Goal: Information Seeking & Learning: Learn about a topic

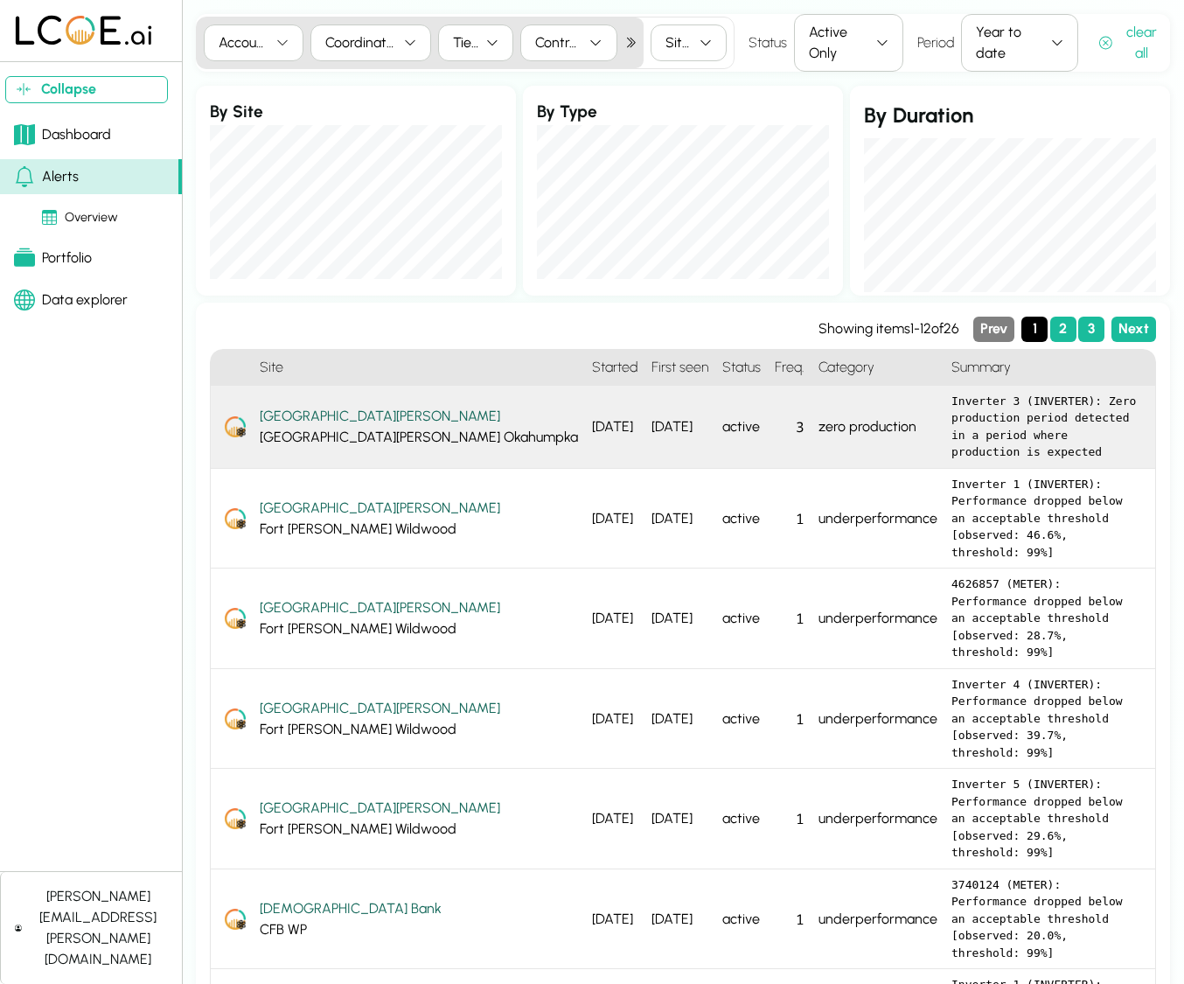
click at [335, 413] on div "Fort Knox Fort Knox Okahumpka" at bounding box center [419, 427] width 318 height 42
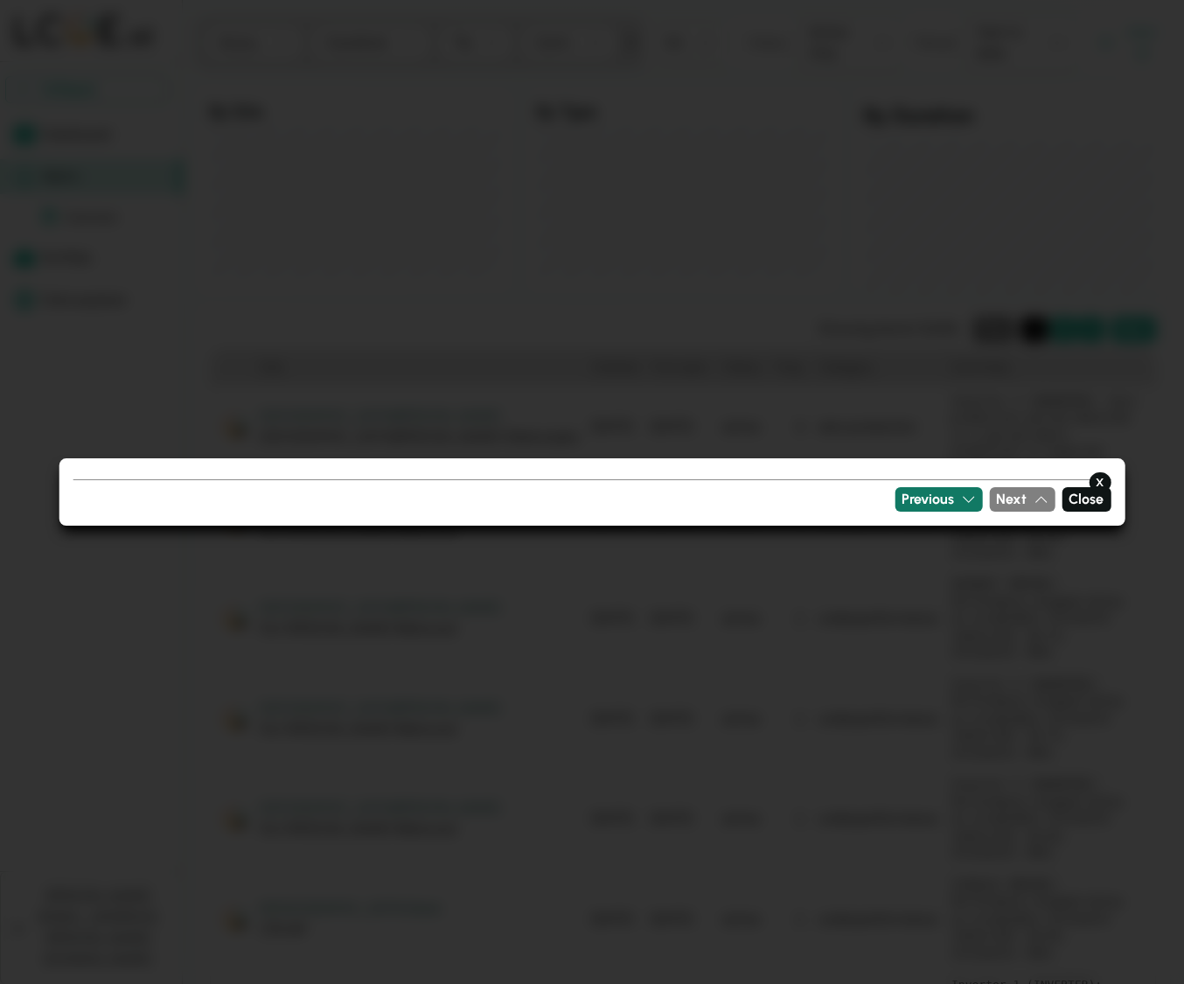
click at [978, 501] on button "Previous" at bounding box center [938, 499] width 87 height 25
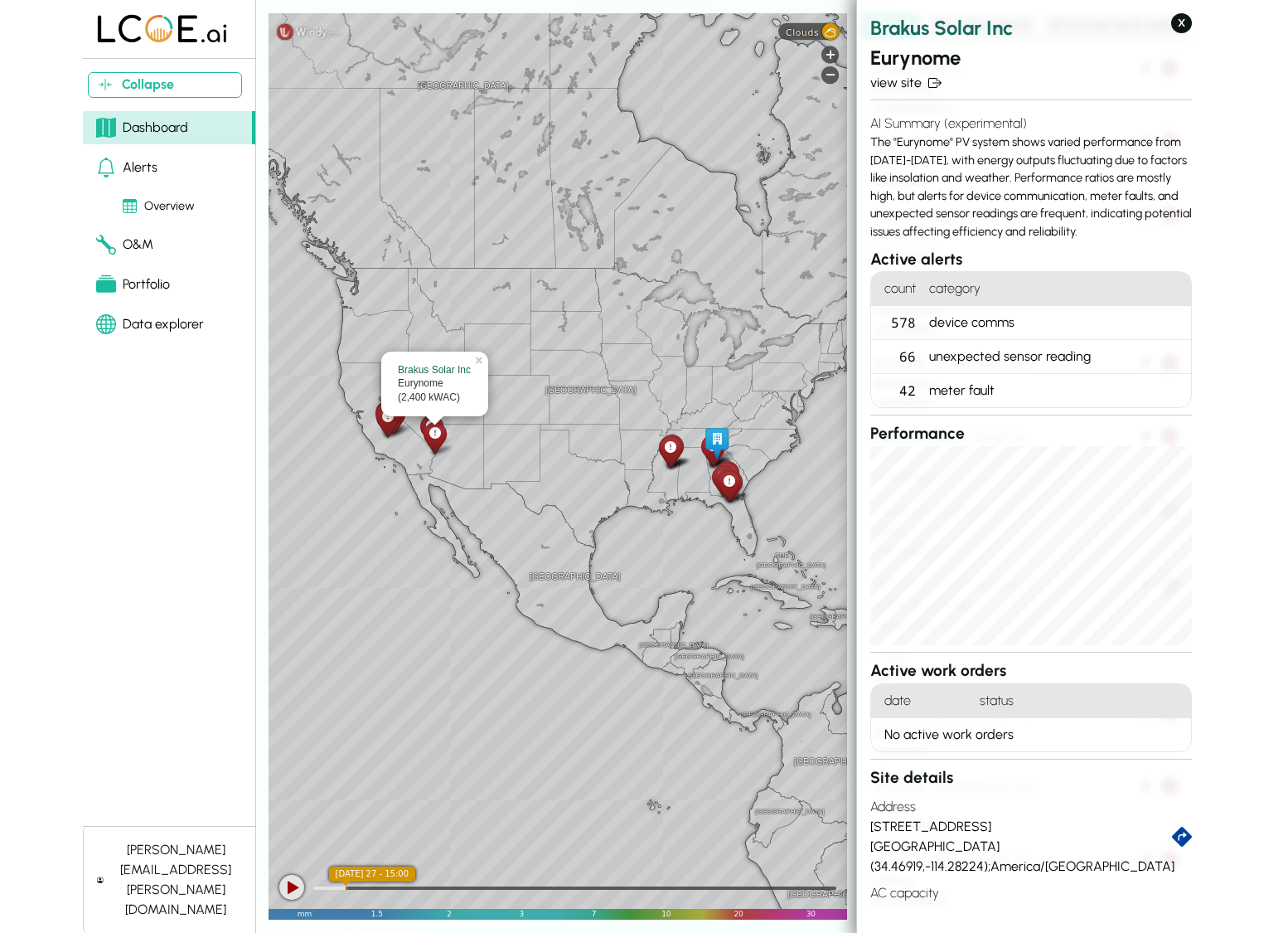
scroll to position [1, 0]
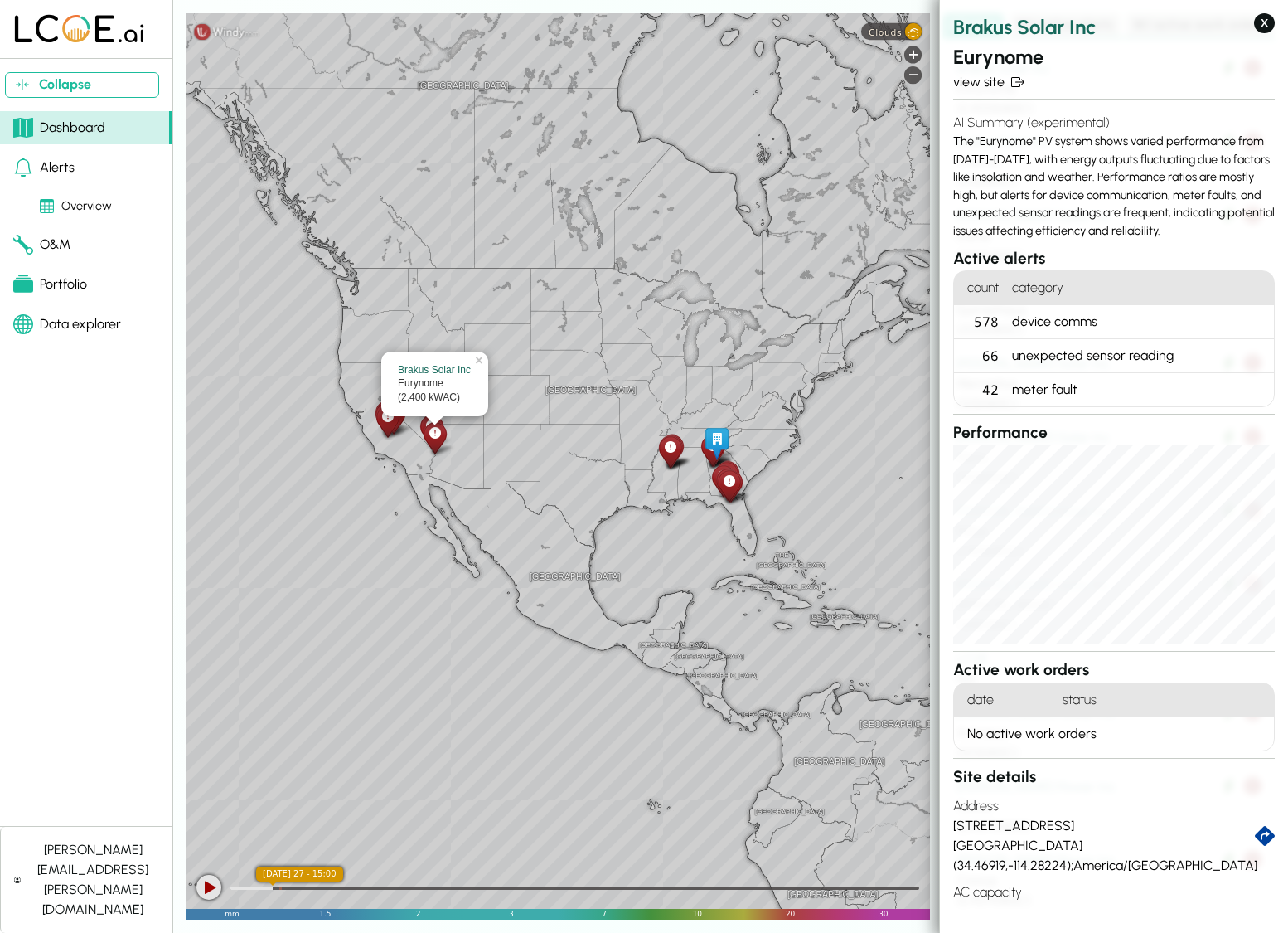
click at [97, 245] on link "O&M" at bounding box center [86, 245] width 172 height 33
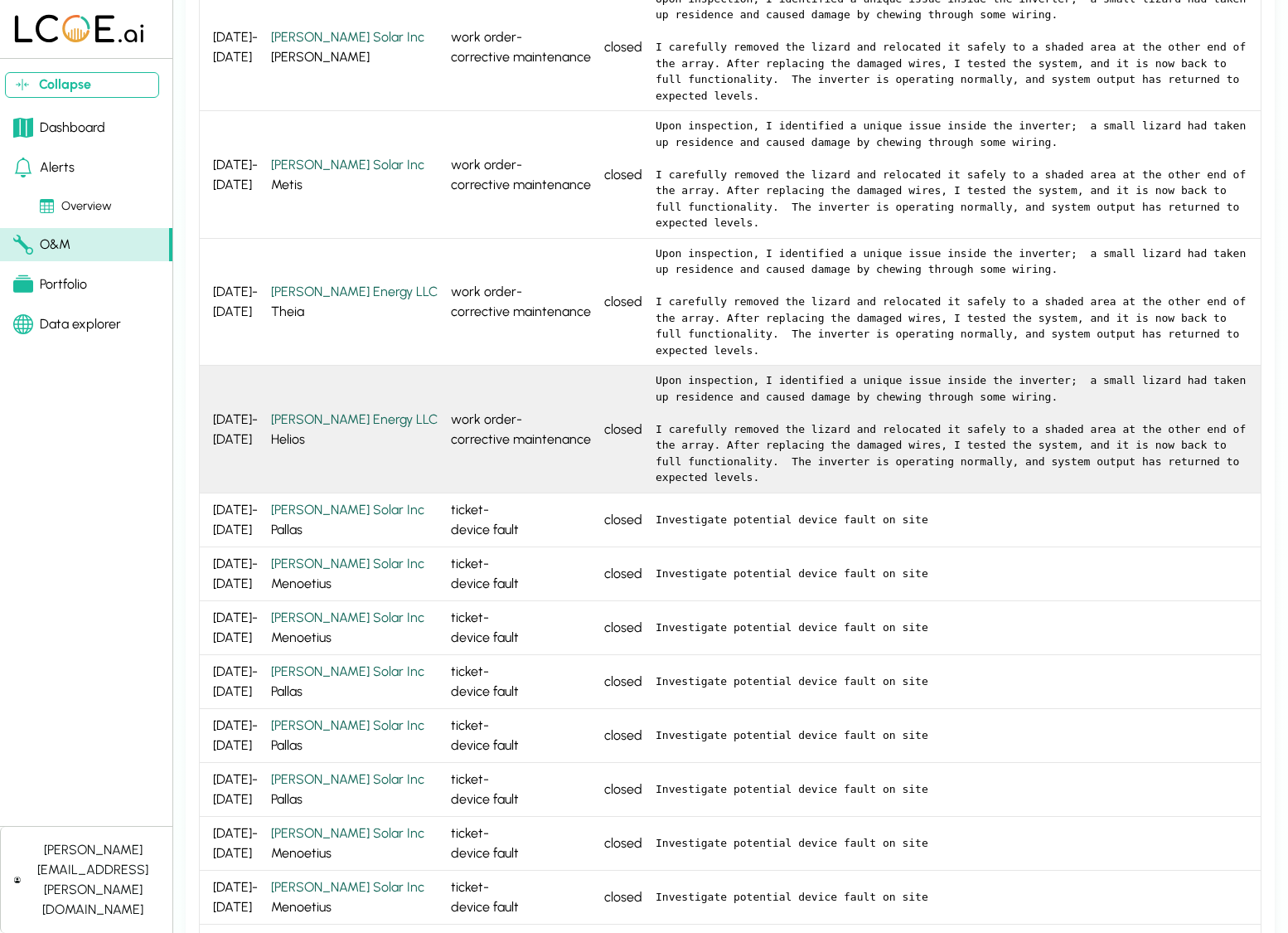
scroll to position [3125, 0]
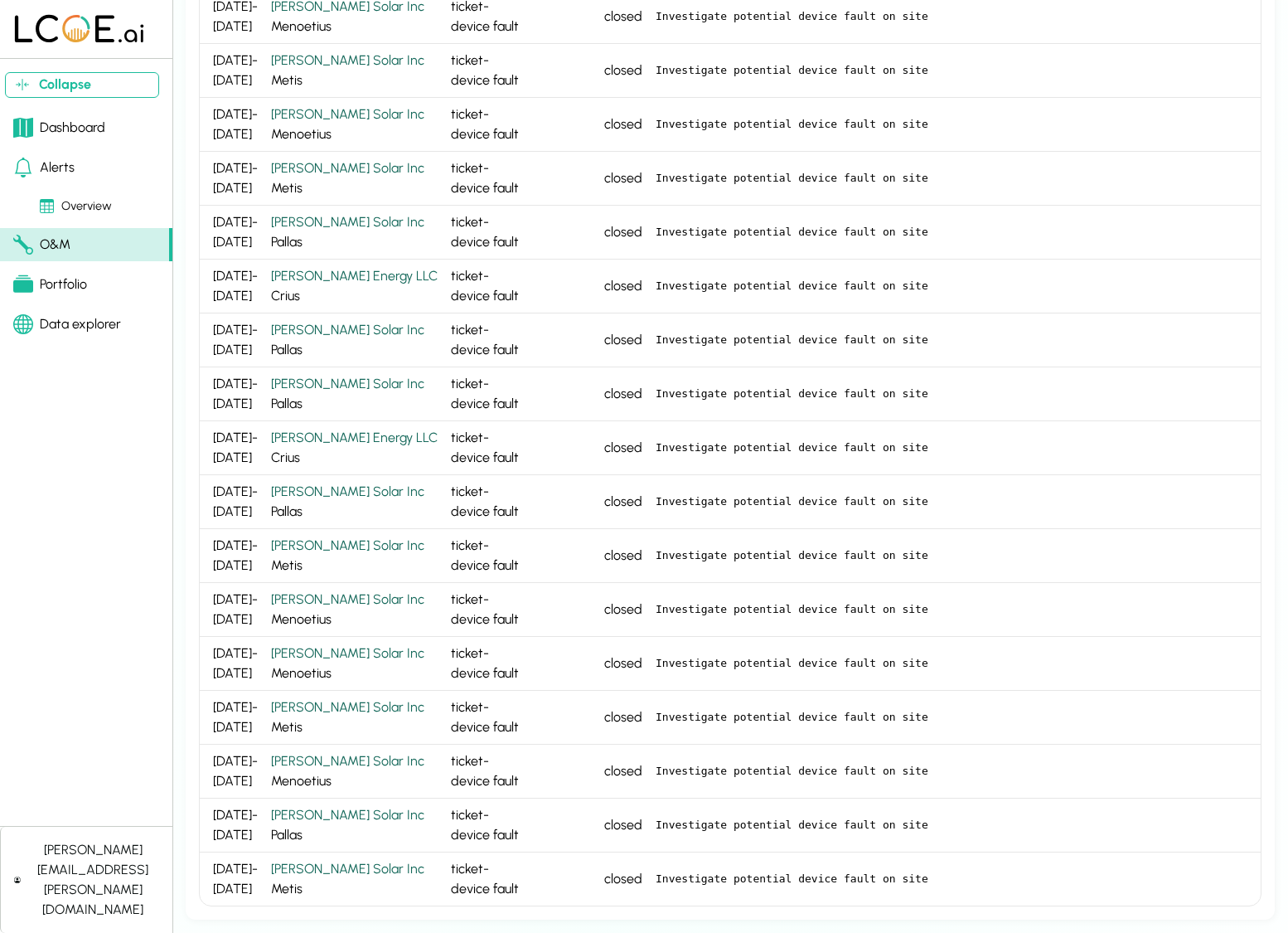
click at [598, 403] on div "closed" at bounding box center [624, 393] width 51 height 54
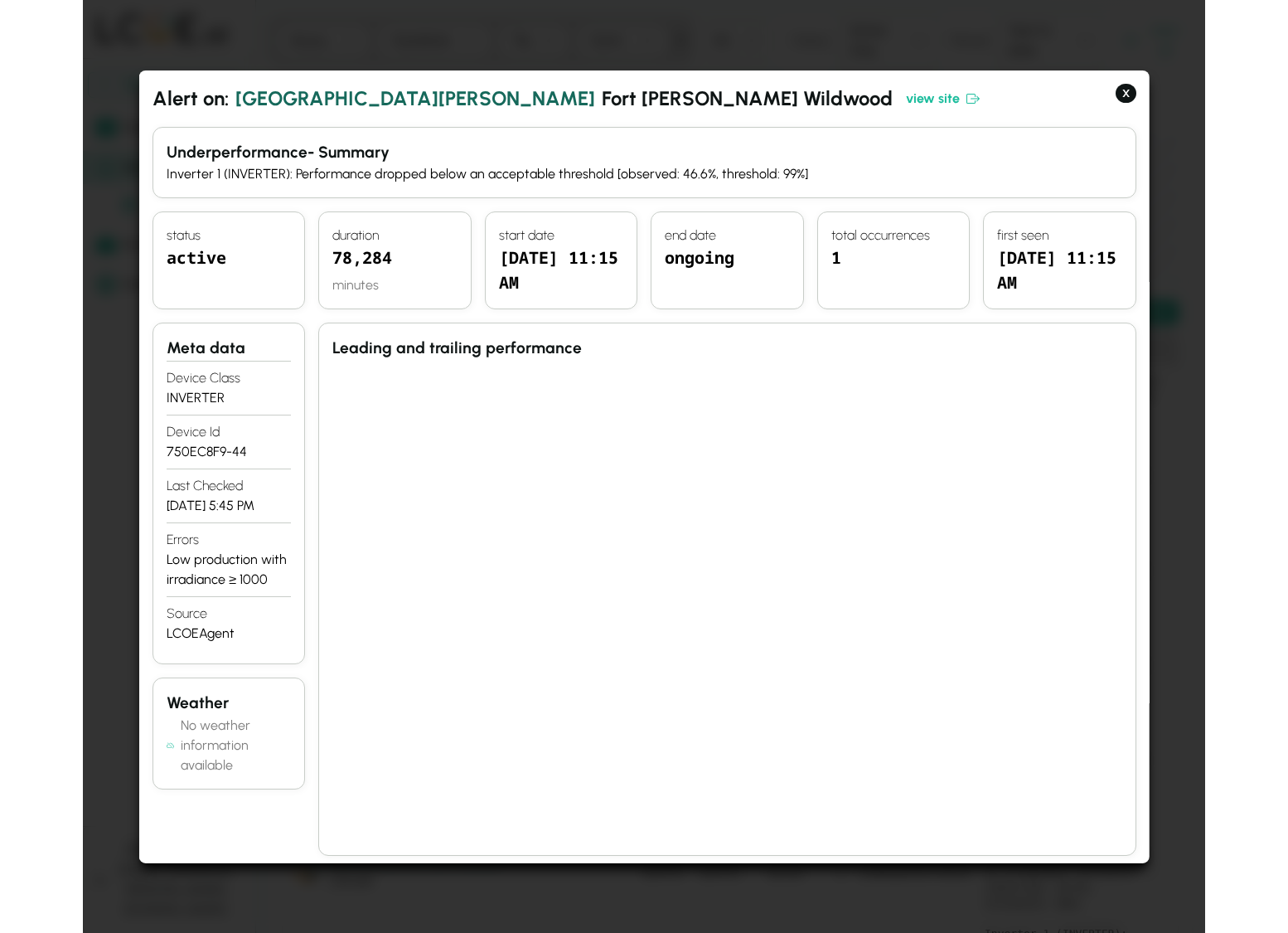
scroll to position [5, 0]
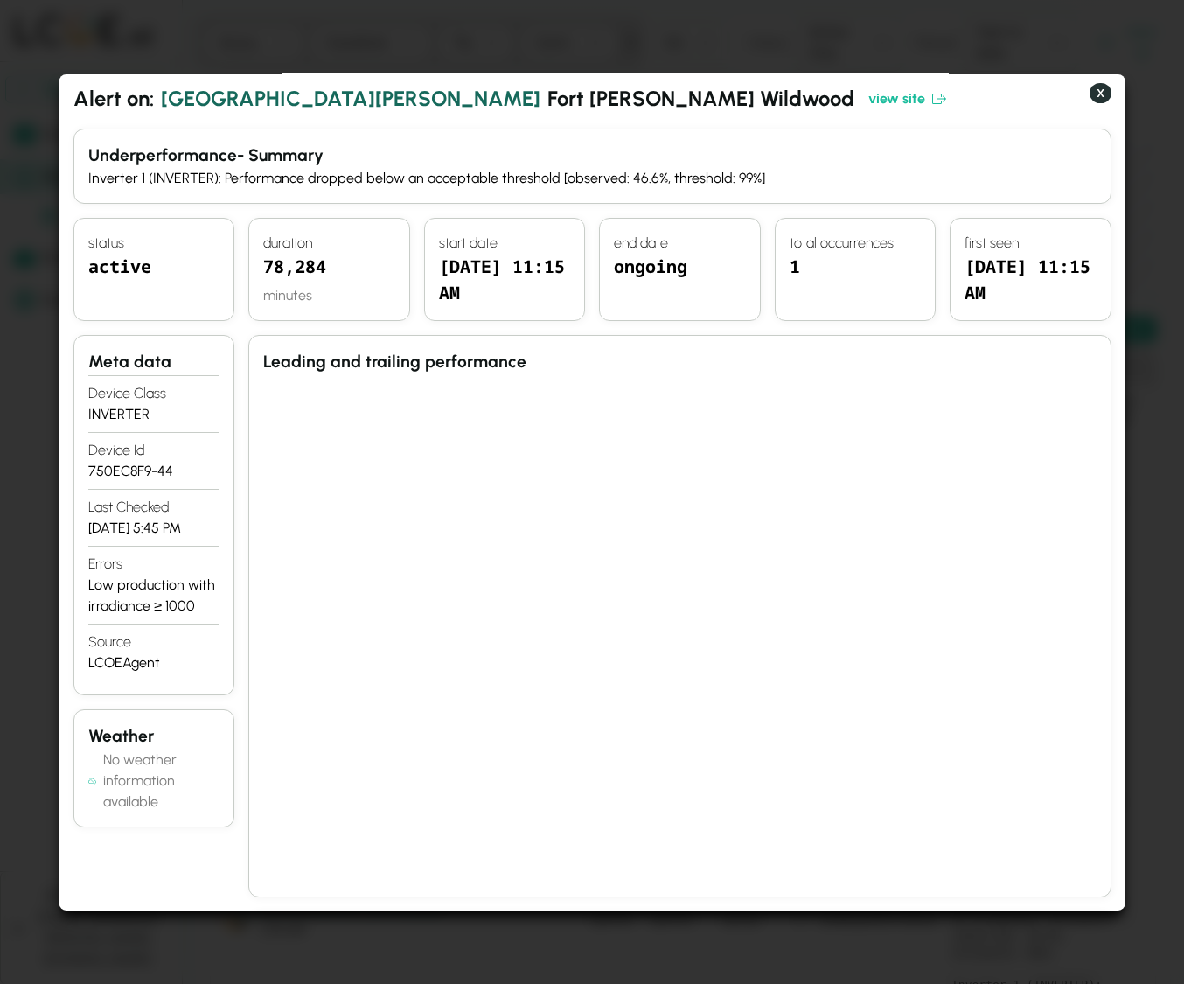
click at [1106, 96] on button "X" at bounding box center [1100, 92] width 22 height 21
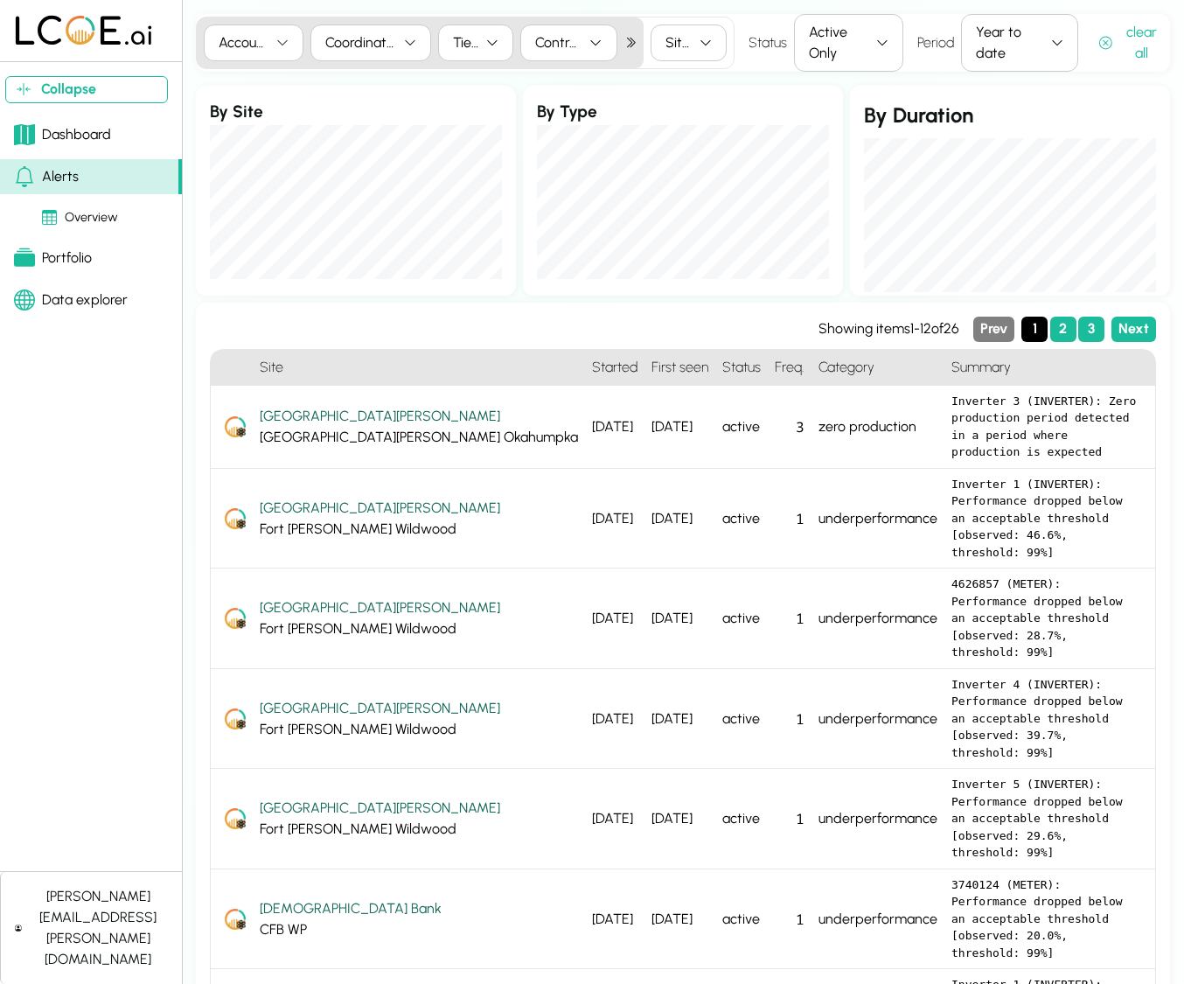
click at [464, 44] on div "Tiers" at bounding box center [465, 42] width 25 height 21
click at [1175, 298] on div "Collapse Dashboard Alerts Overview Portfolio Data explorer [PERSON_NAME][EMAIL_…" at bounding box center [592, 799] width 1184 height 1598
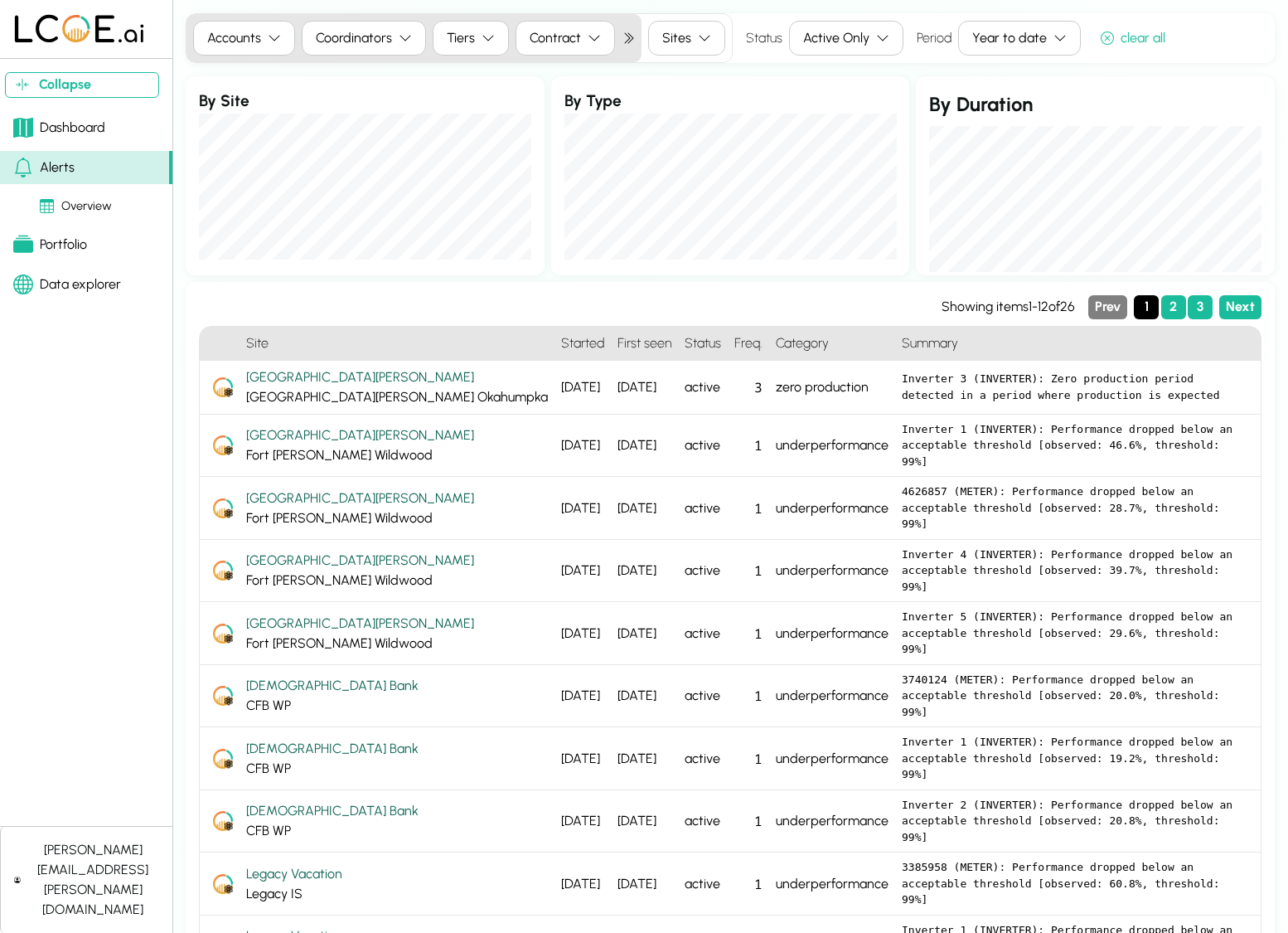
click at [458, 36] on div "Tiers" at bounding box center [461, 38] width 28 height 20
click at [455, 93] on div "1.0" at bounding box center [458, 98] width 51 height 24
click at [478, 144] on div "3.0" at bounding box center [458, 145] width 51 height 24
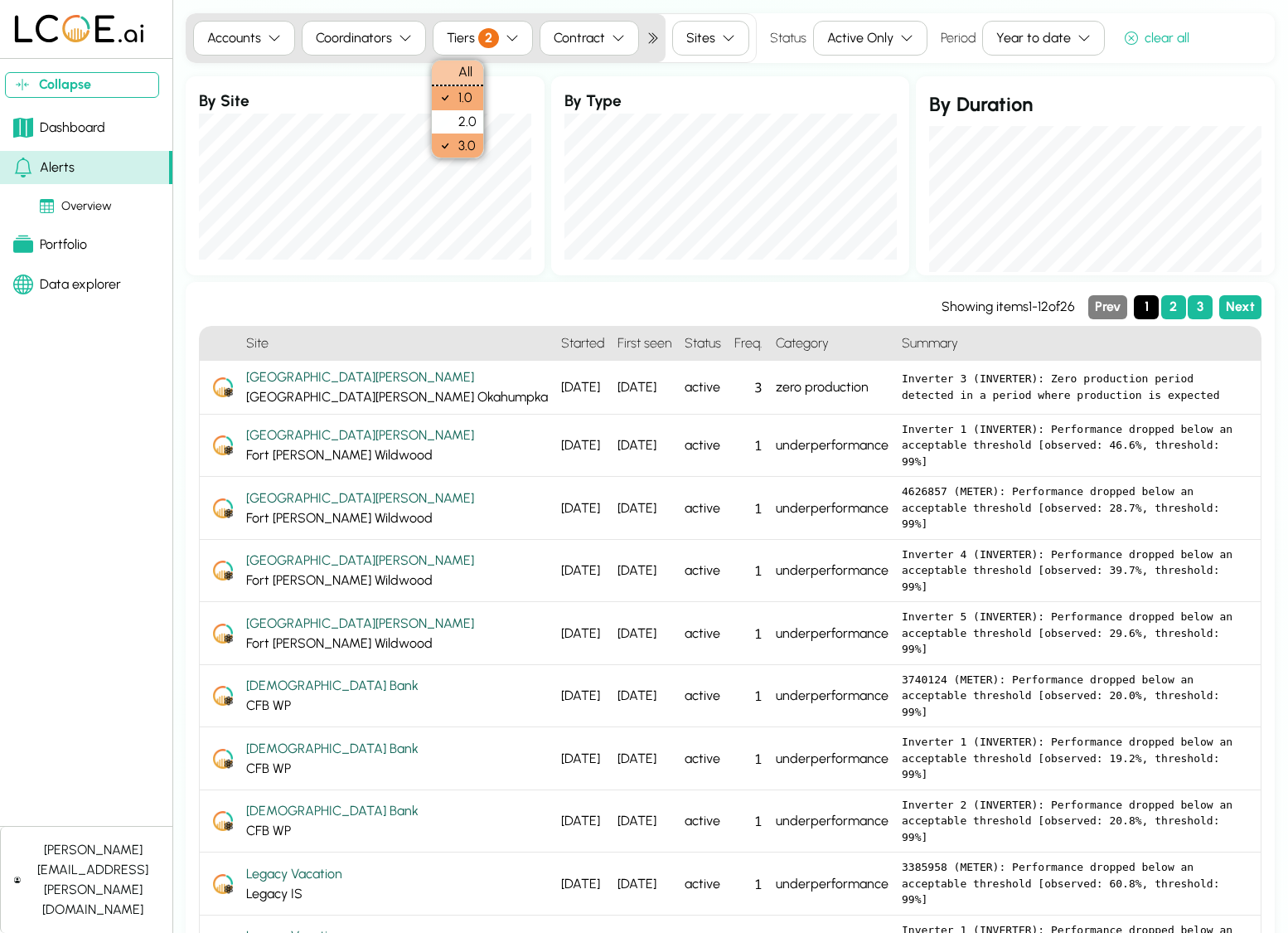
click at [470, 67] on div "All" at bounding box center [458, 72] width 51 height 24
click at [880, 36] on icon "button" at bounding box center [882, 38] width 13 height 13
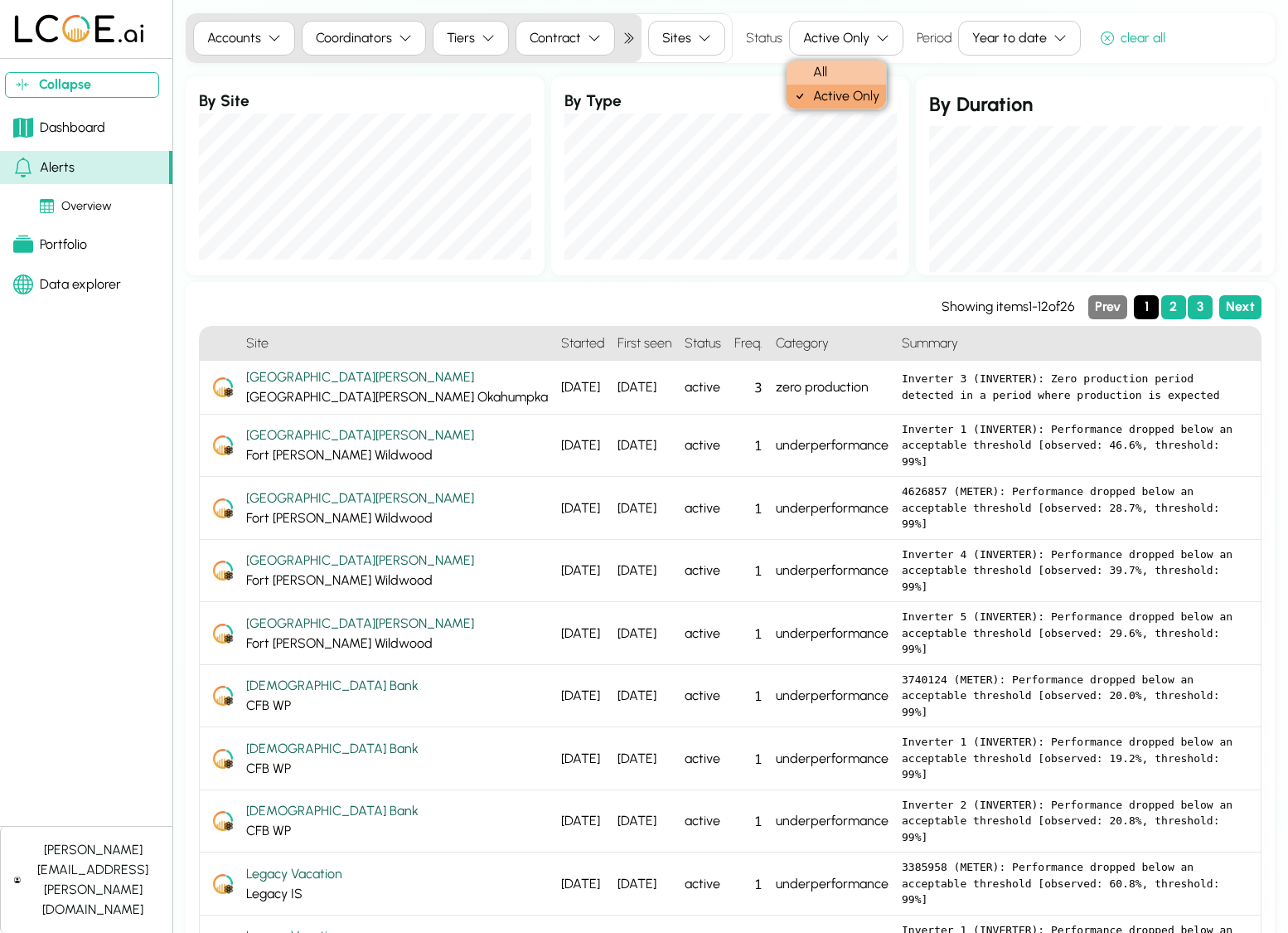
click at [875, 64] on div "All" at bounding box center [836, 72] width 100 height 24
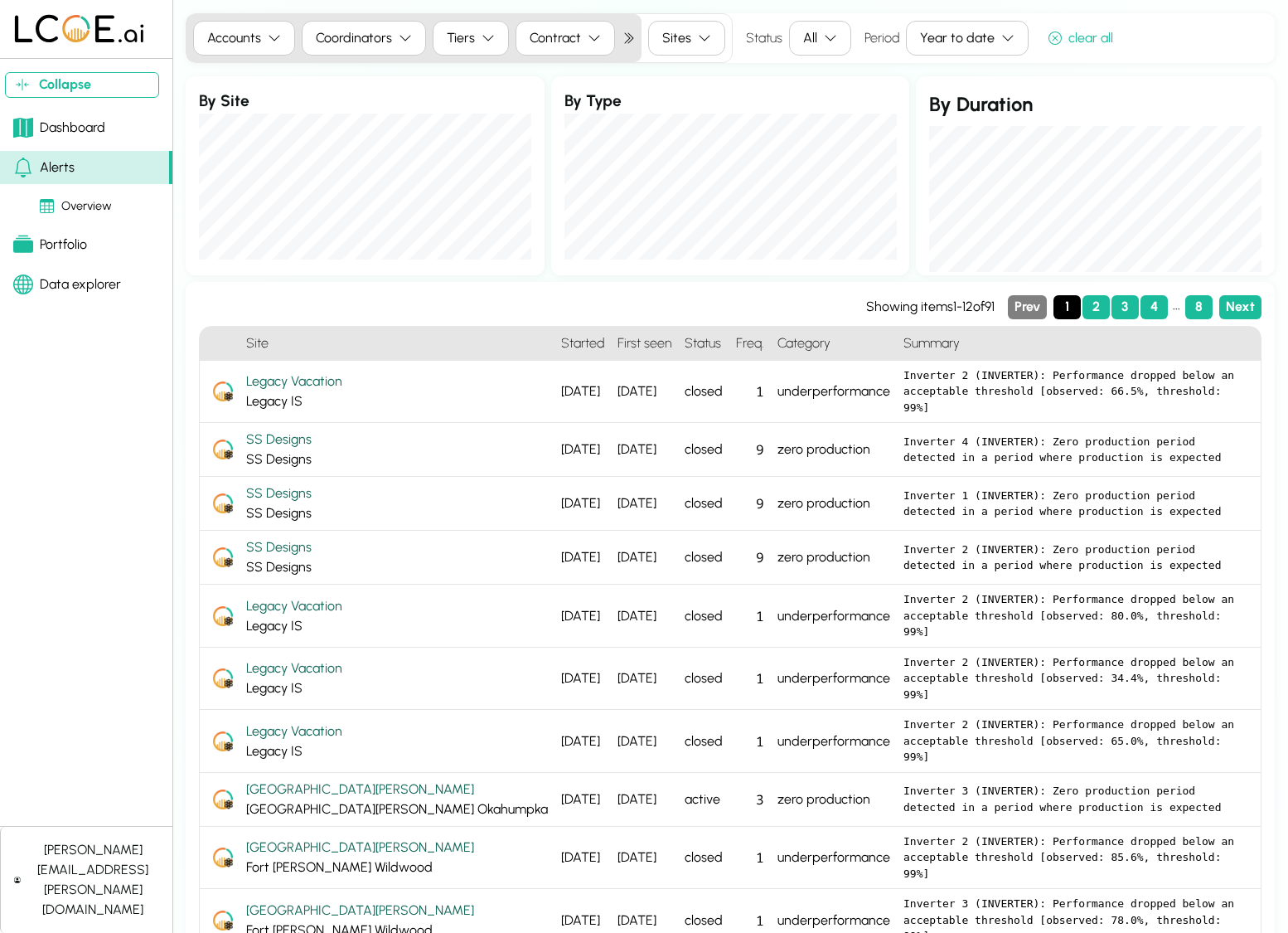
click at [95, 201] on div "Overview" at bounding box center [76, 206] width 72 height 18
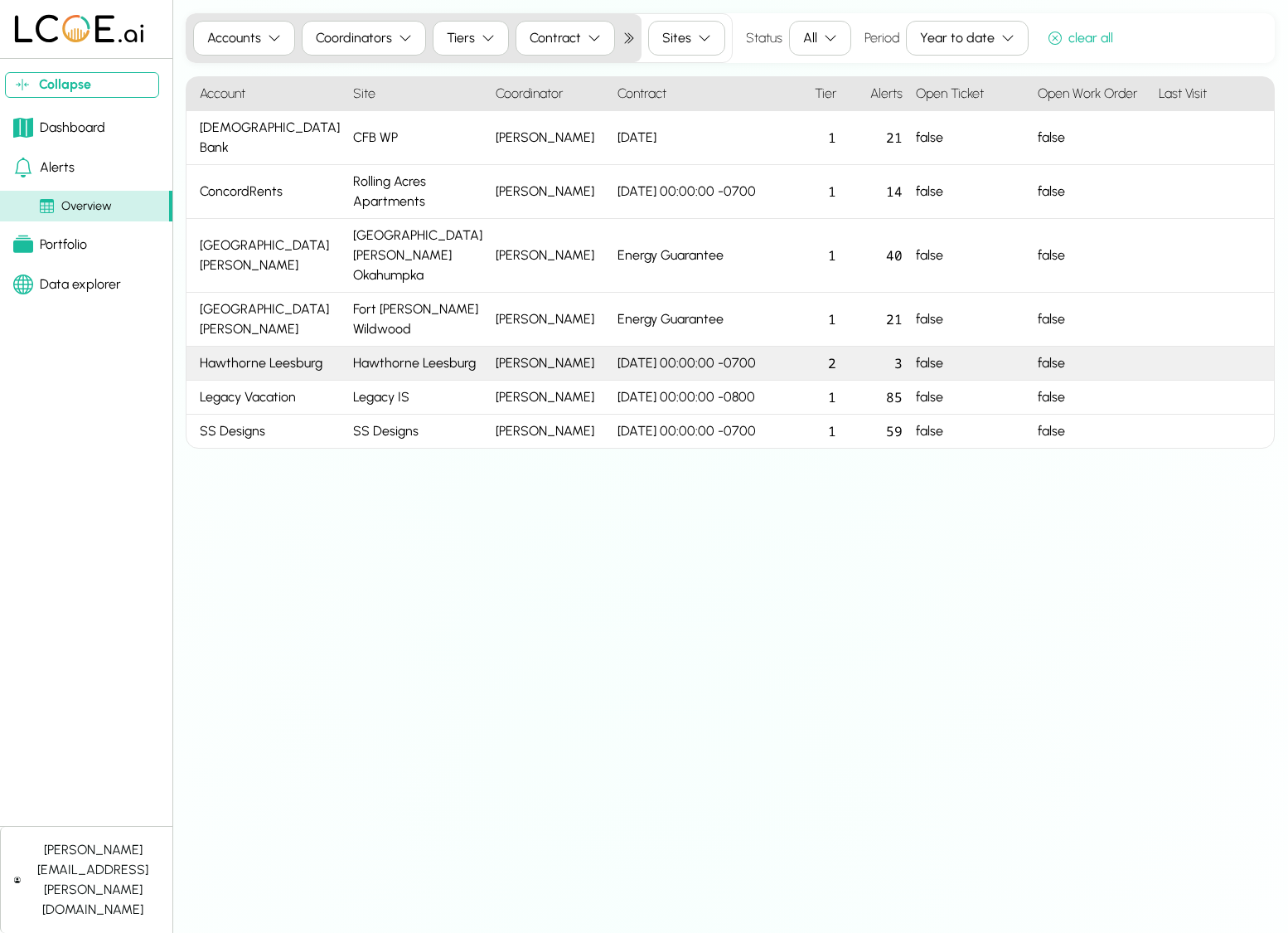
click at [304, 347] on div "Hawthorne Leesburg" at bounding box center [266, 364] width 160 height 34
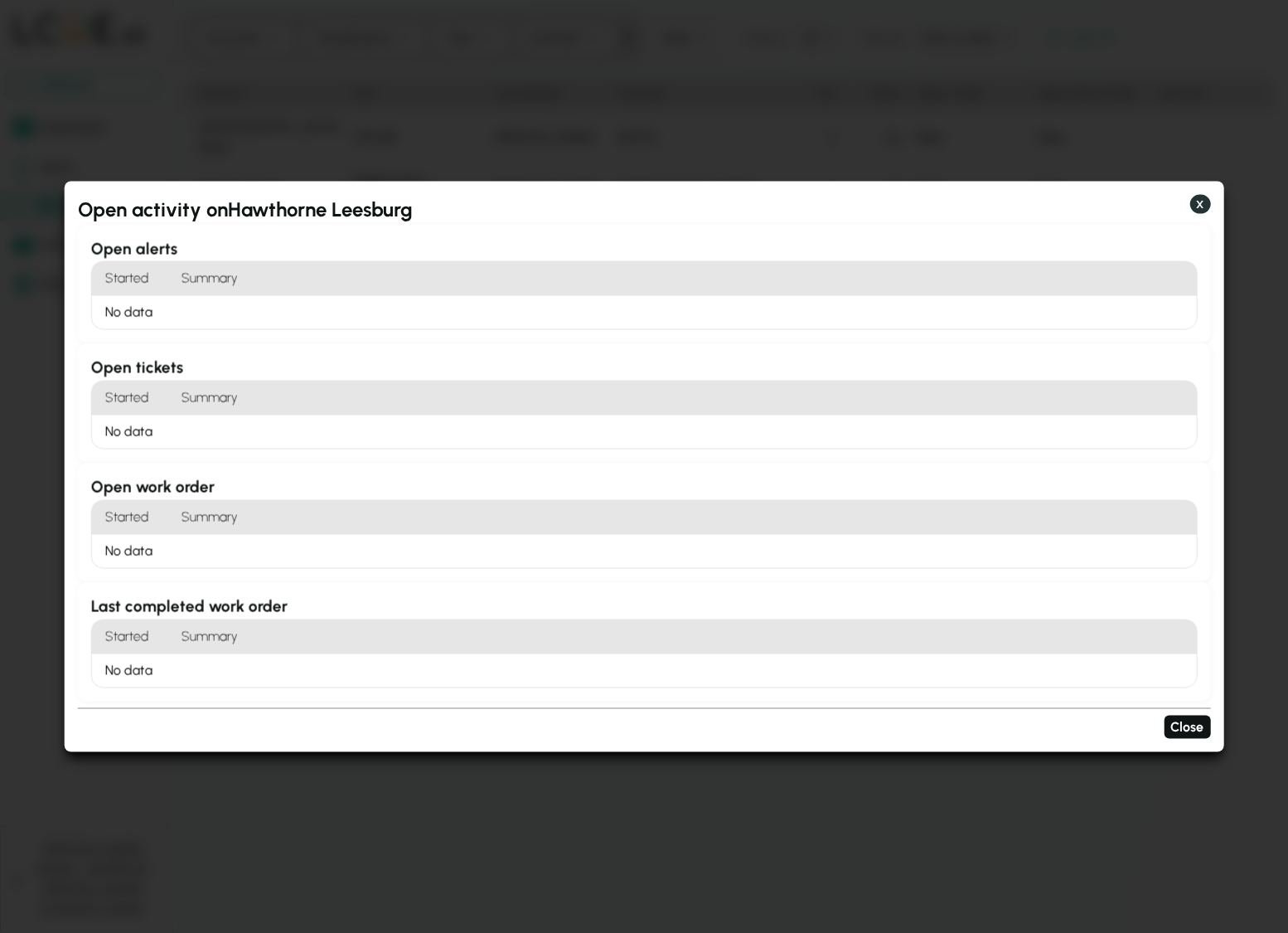
click at [1121, 208] on button "X" at bounding box center [1200, 204] width 21 height 20
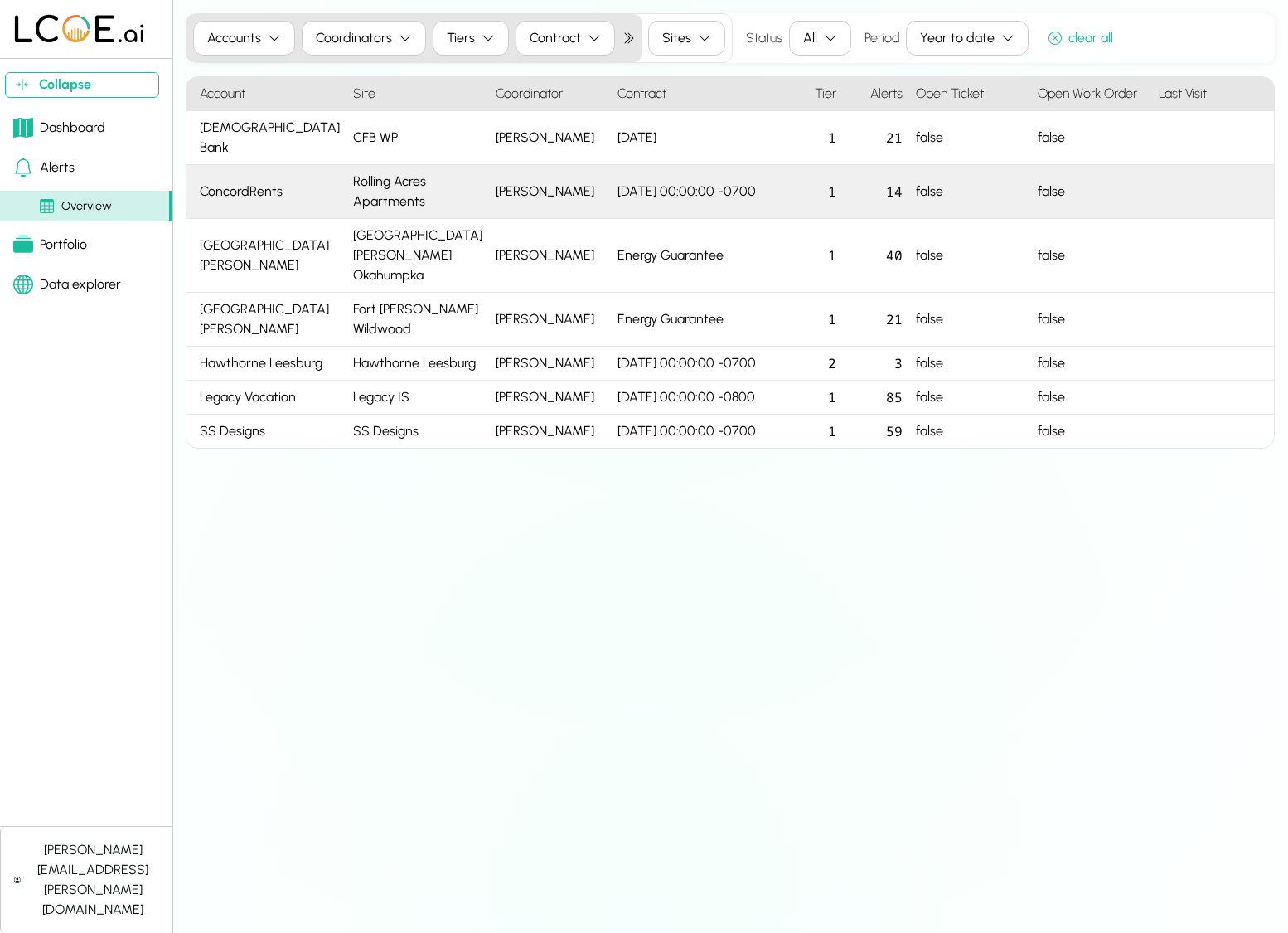
click at [1079, 182] on div "false" at bounding box center [1092, 192] width 122 height 54
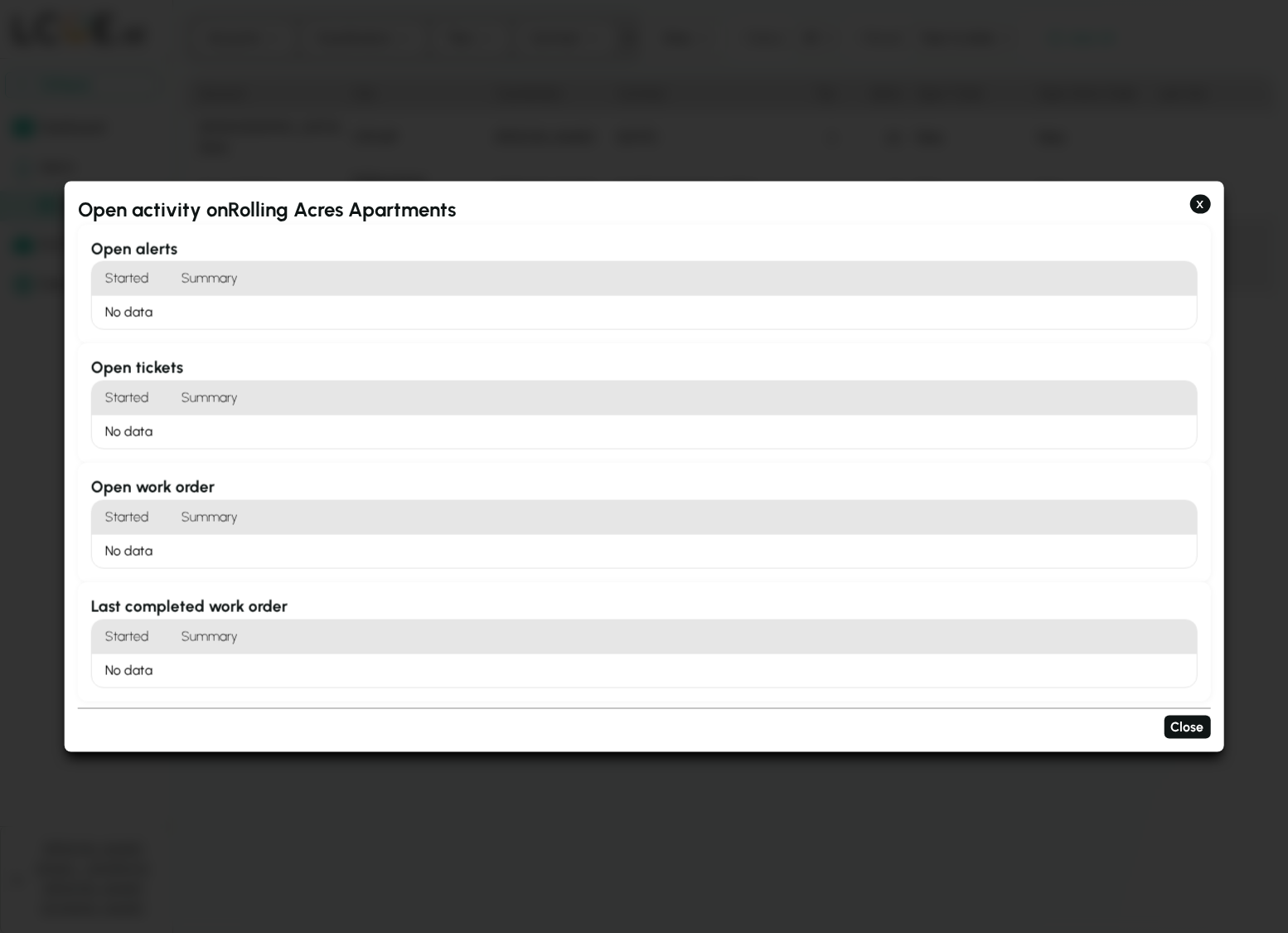
drag, startPoint x: 1197, startPoint y: 207, endPoint x: 1179, endPoint y: 204, distance: 18.2
click at [1121, 207] on button "X" at bounding box center [1200, 204] width 21 height 20
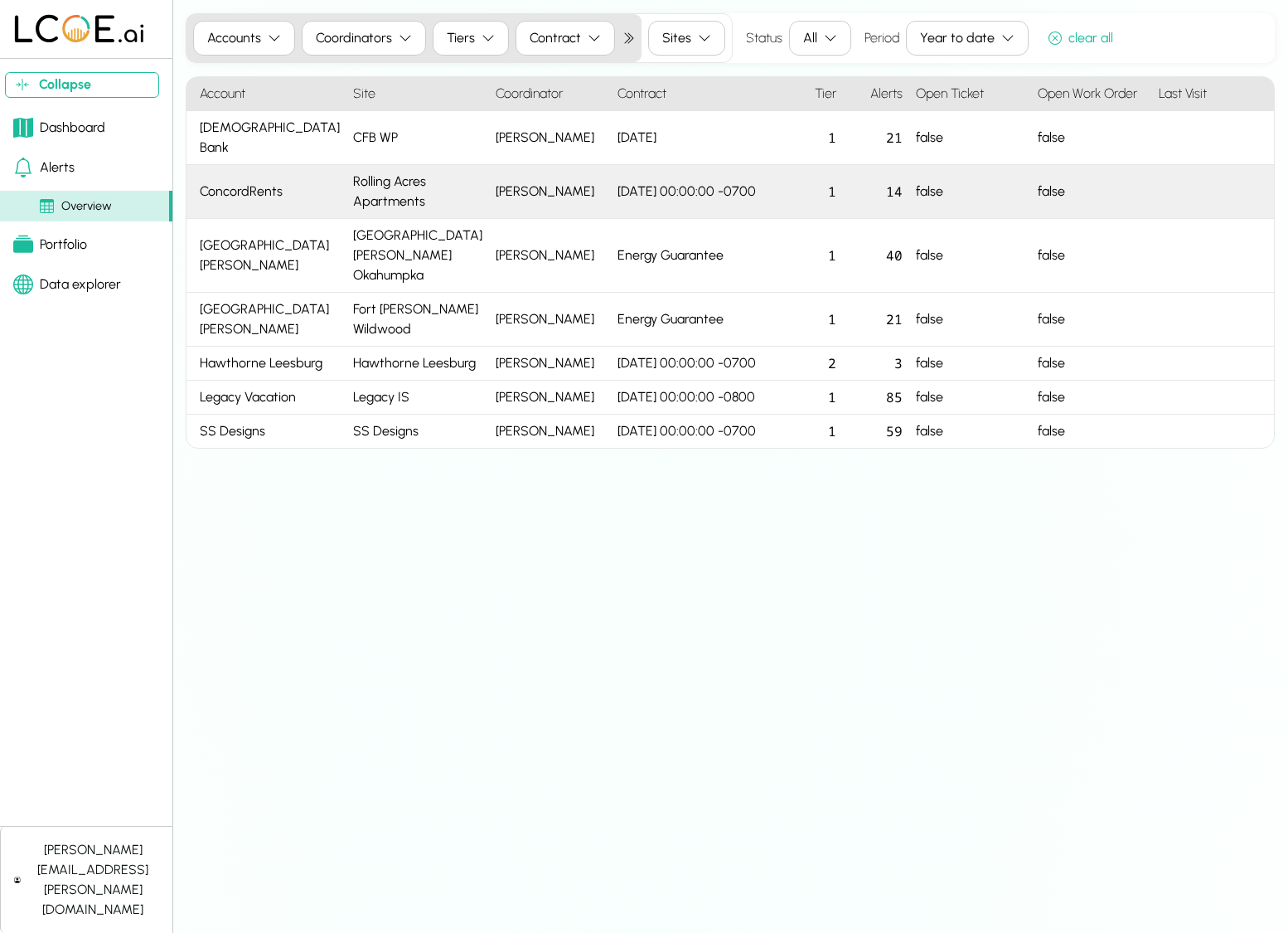
click at [257, 169] on div "ConcordRents" at bounding box center [266, 192] width 160 height 54
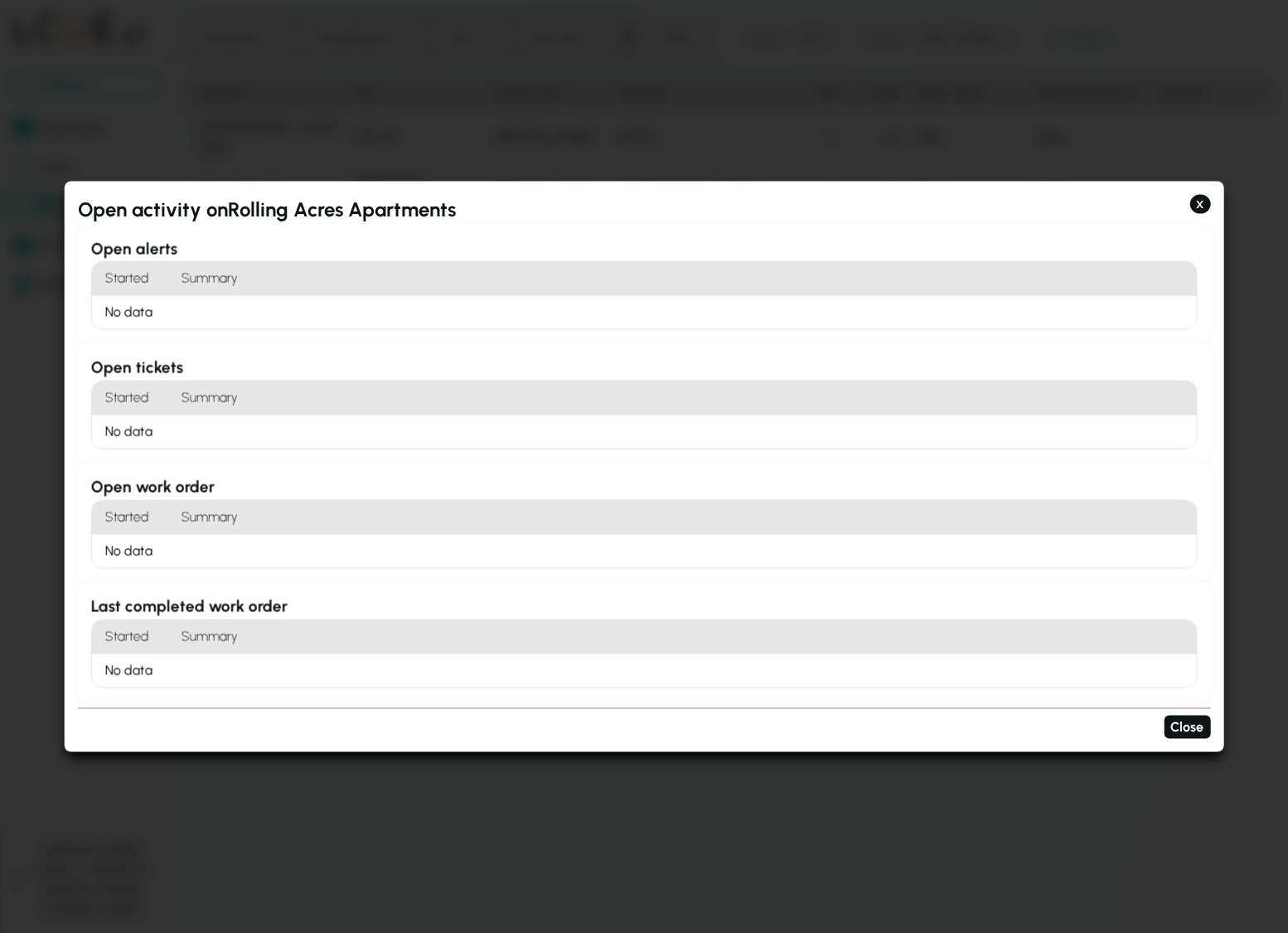
click at [249, 163] on div at bounding box center [644, 466] width 1288 height 933
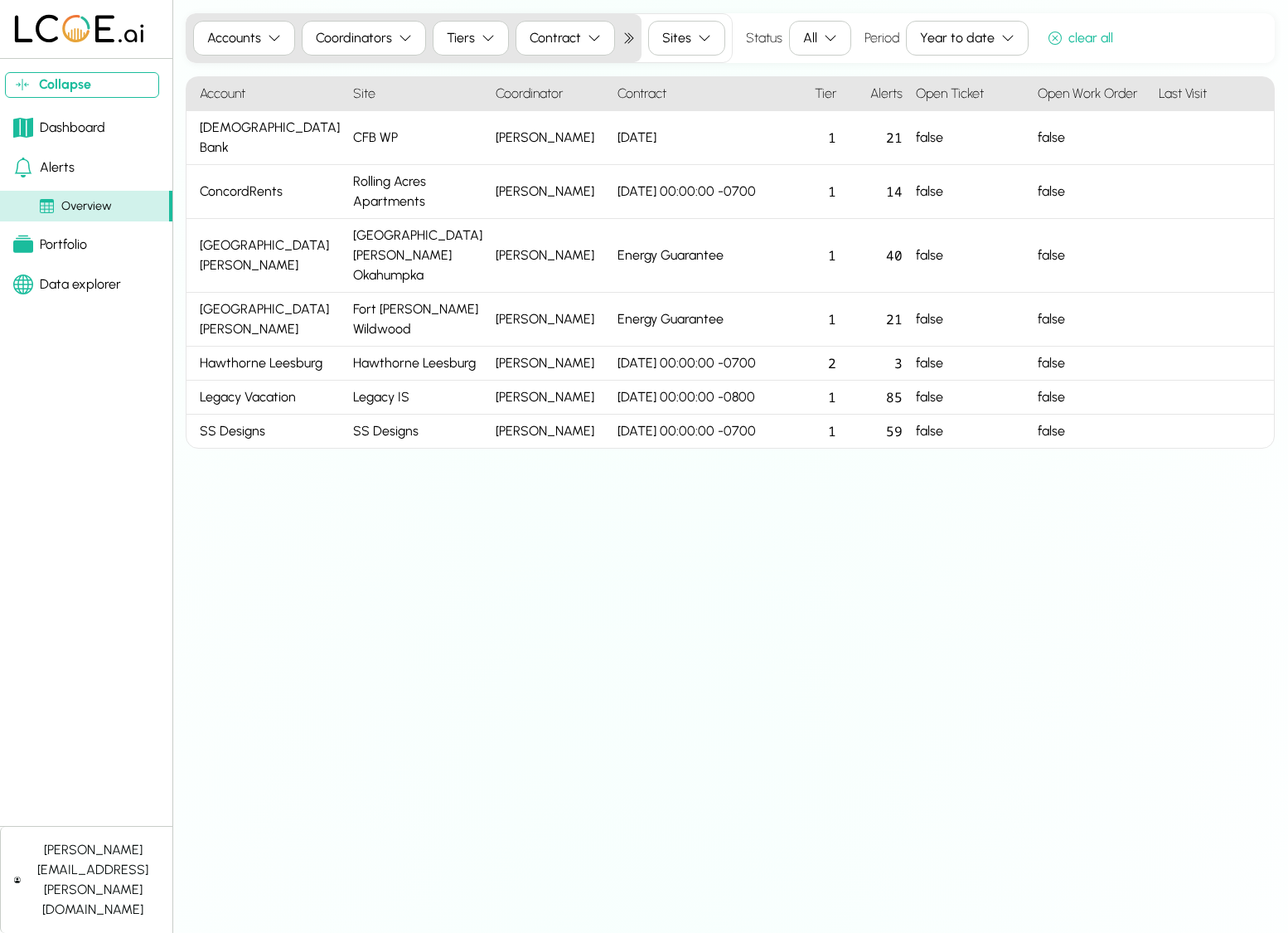
click at [49, 240] on div "Portfolio" at bounding box center [50, 245] width 74 height 20
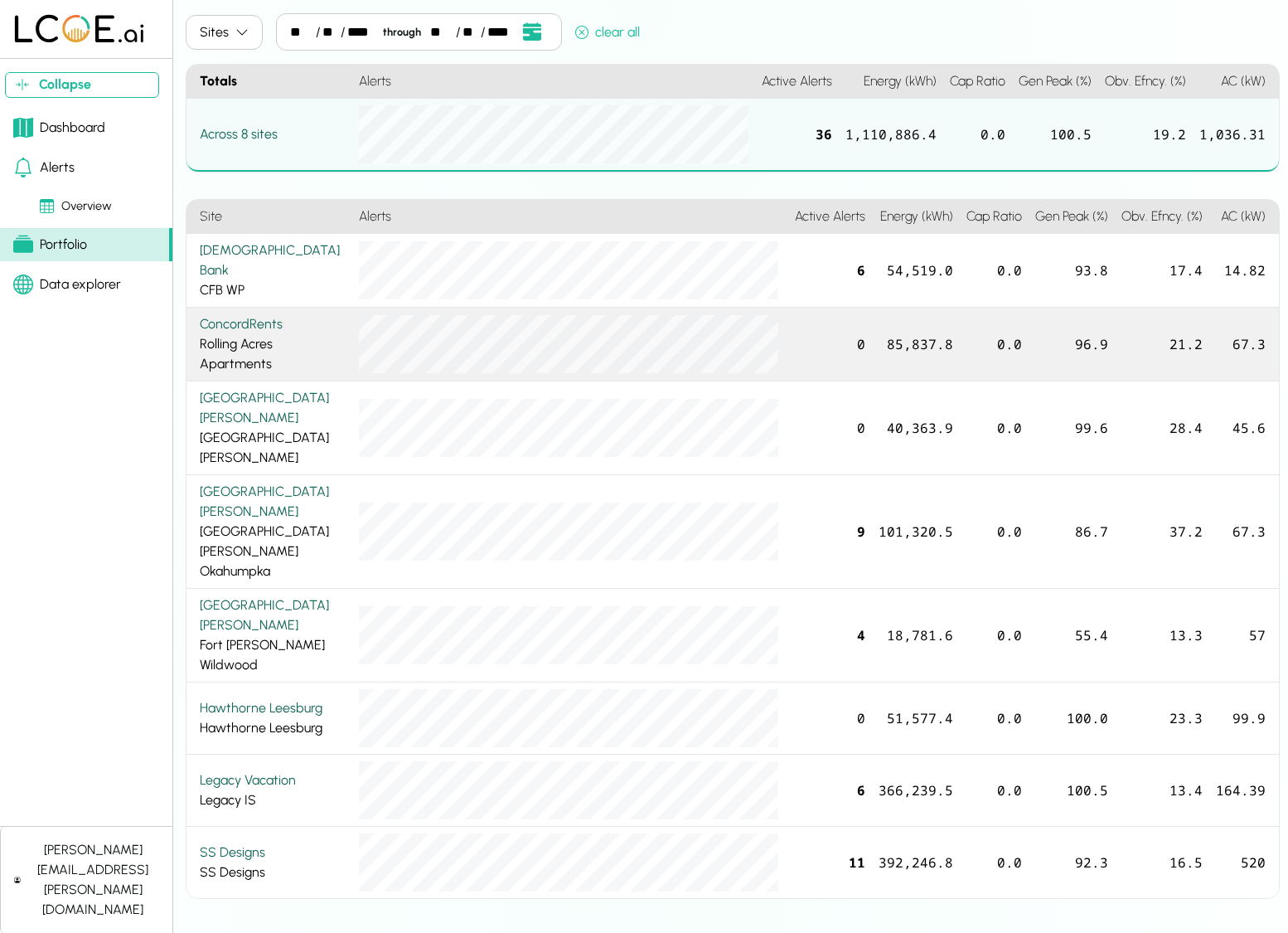
click at [255, 356] on div "ConcordRents Rolling Acres Apartments" at bounding box center [273, 343] width 146 height 60
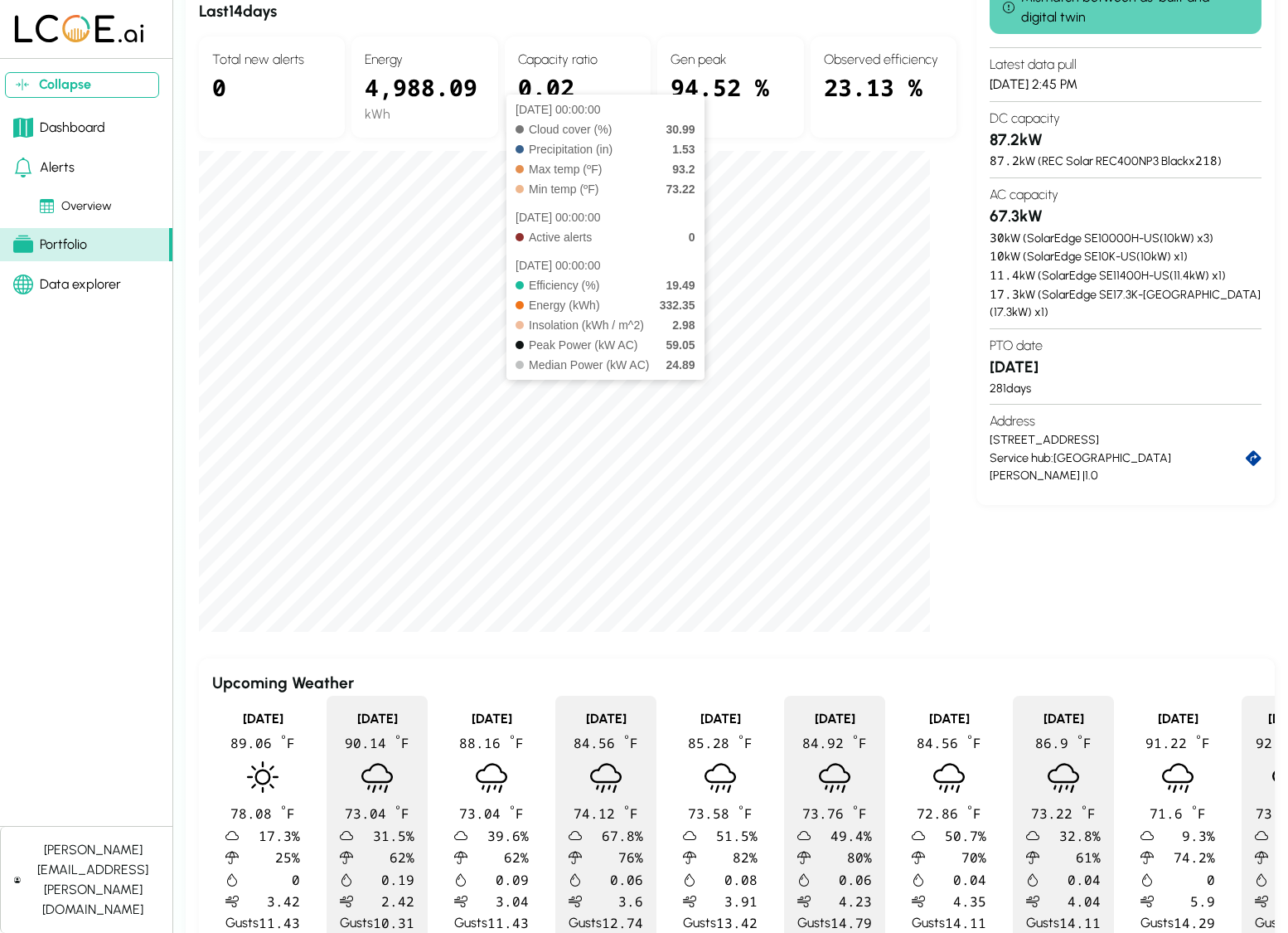
scroll to position [385, 0]
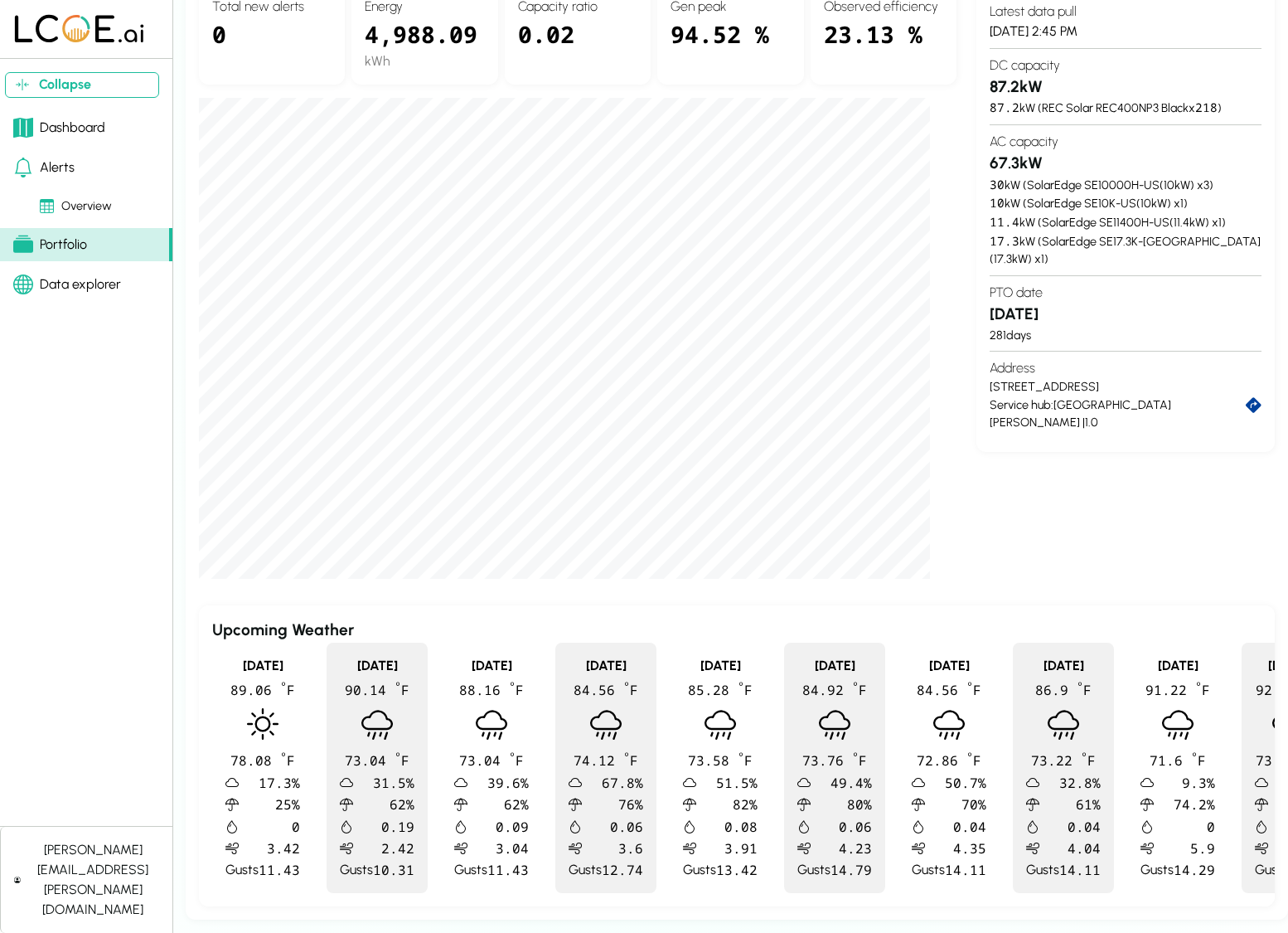
click at [92, 161] on link "Alerts" at bounding box center [86, 167] width 172 height 33
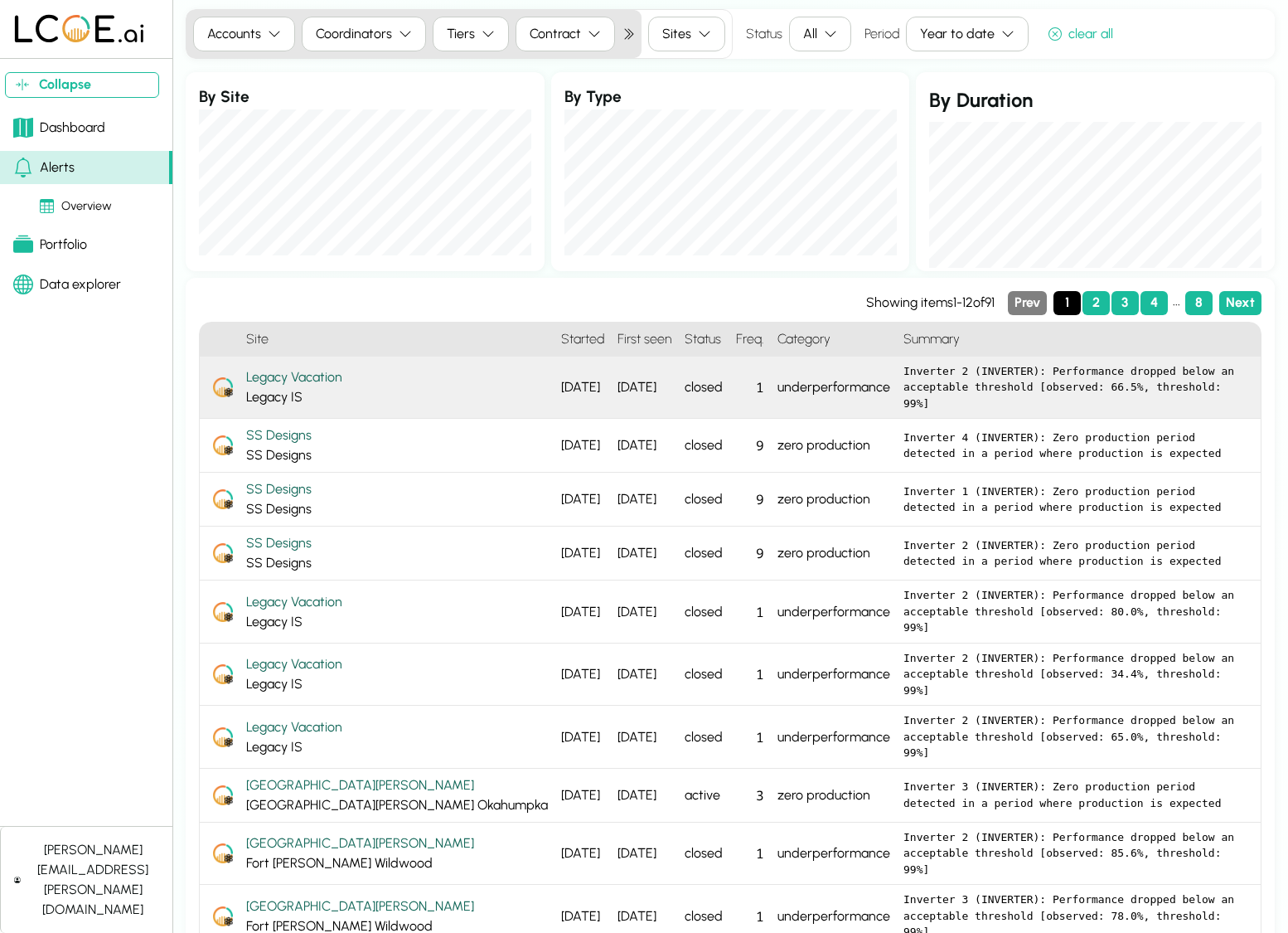
scroll to position [2, 0]
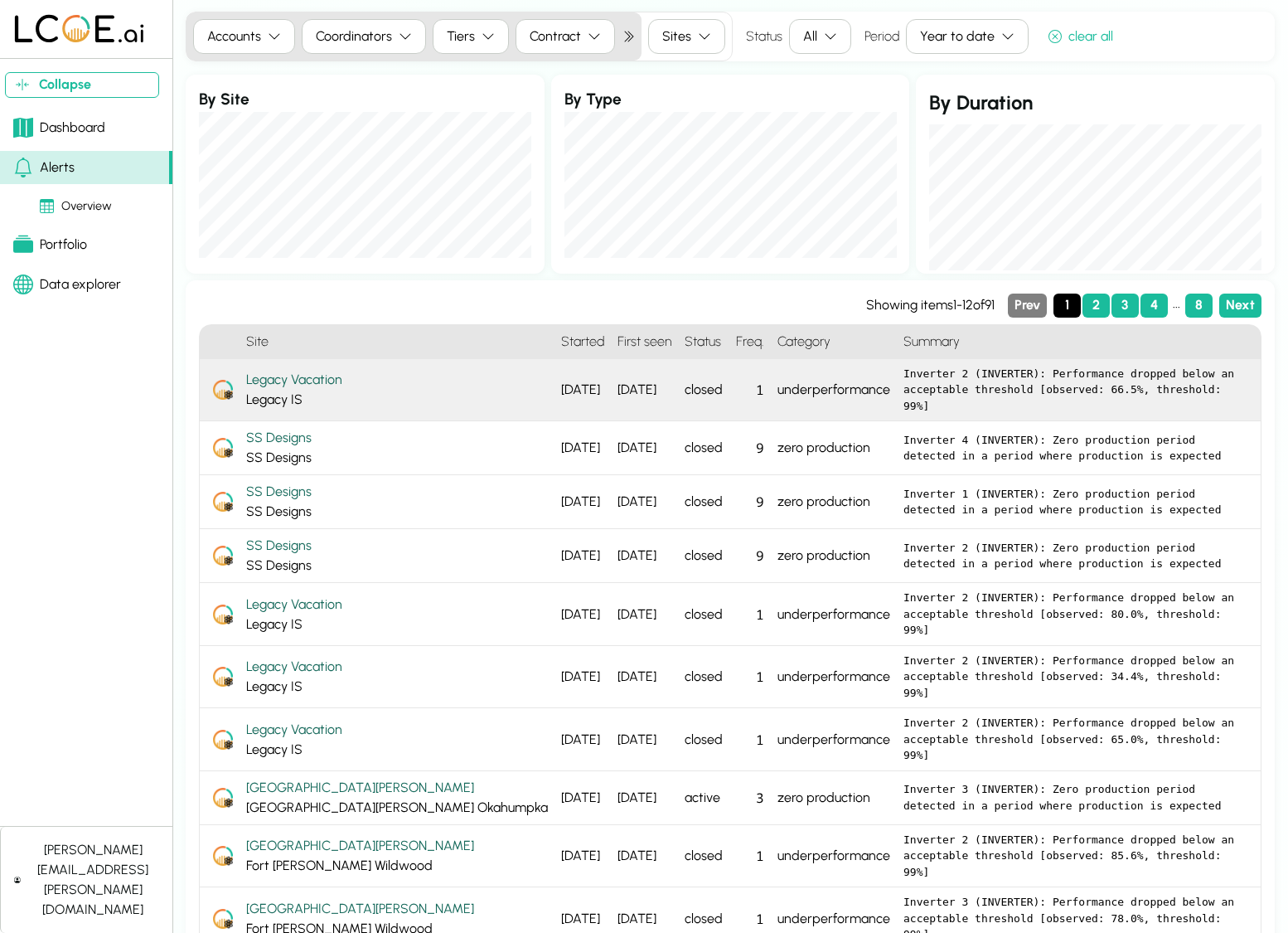
click at [316, 381] on div "Legacy Vacation" at bounding box center [397, 379] width 301 height 20
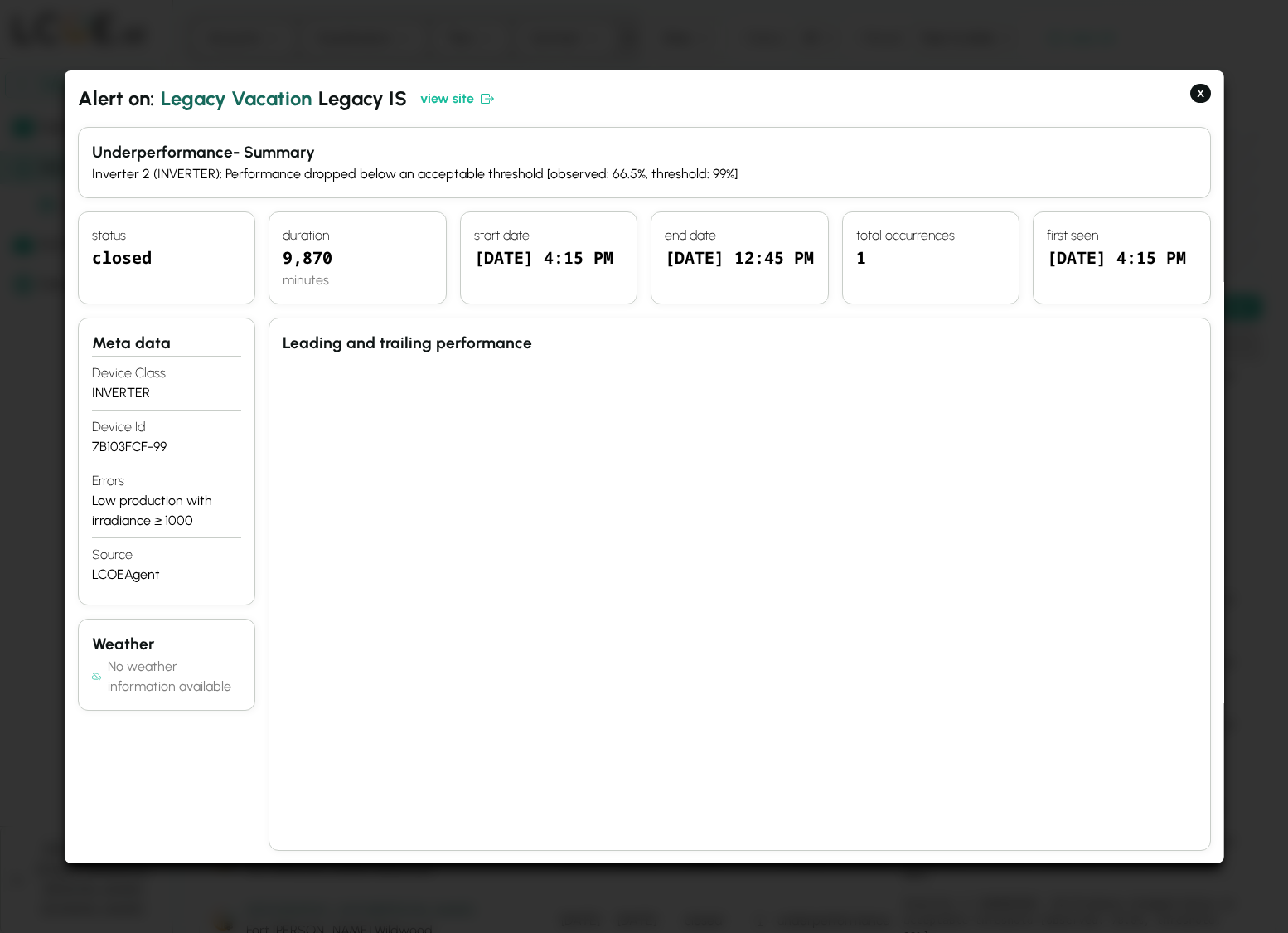
drag, startPoint x: 351, startPoint y: 374, endPoint x: 280, endPoint y: 385, distance: 71.8
click at [284, 385] on div at bounding box center [726, 595] width 887 height 481
click at [1121, 90] on button "X" at bounding box center [1200, 92] width 21 height 20
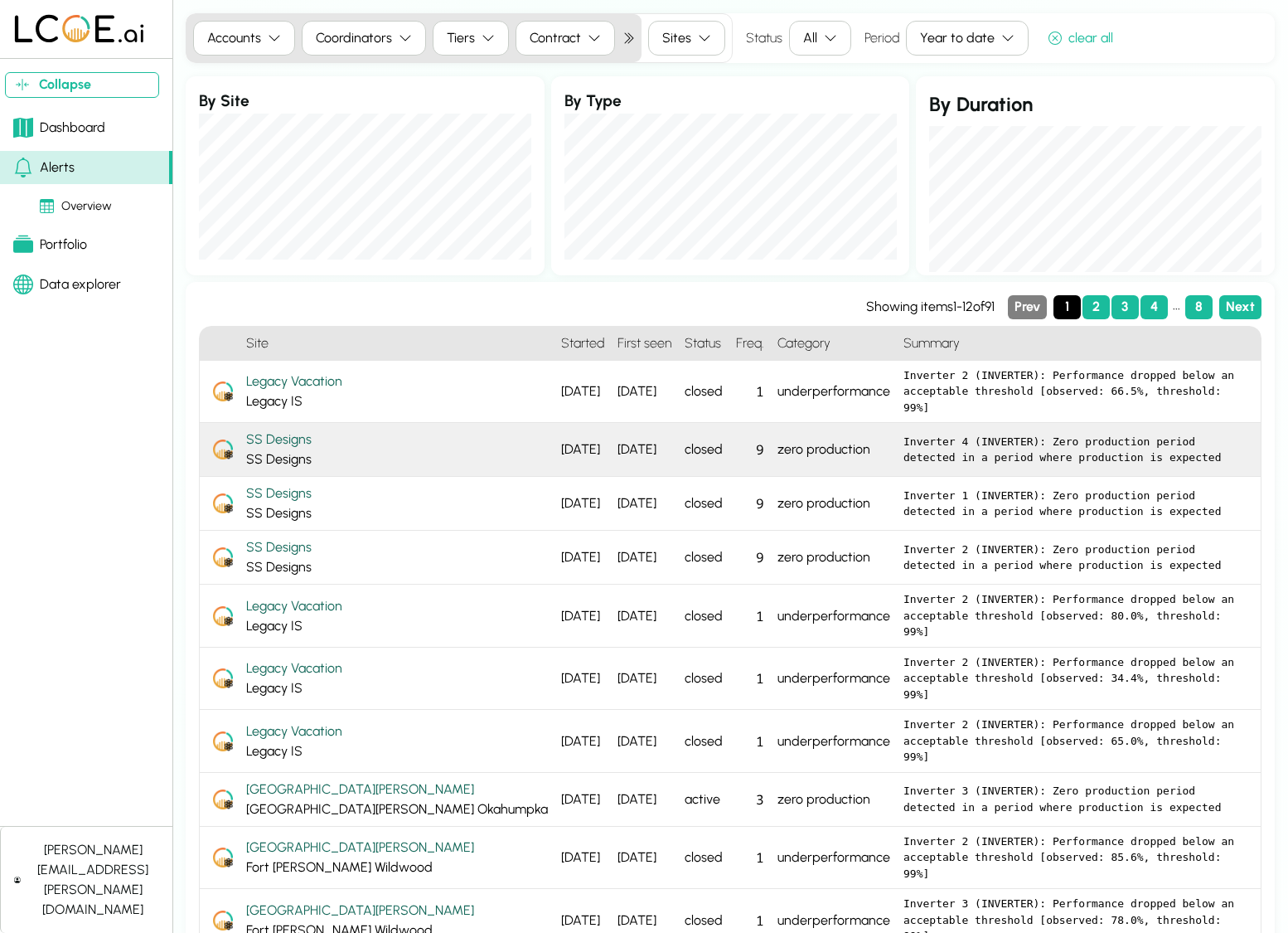
click at [341, 450] on div "SS Designs SS Designs" at bounding box center [397, 449] width 301 height 40
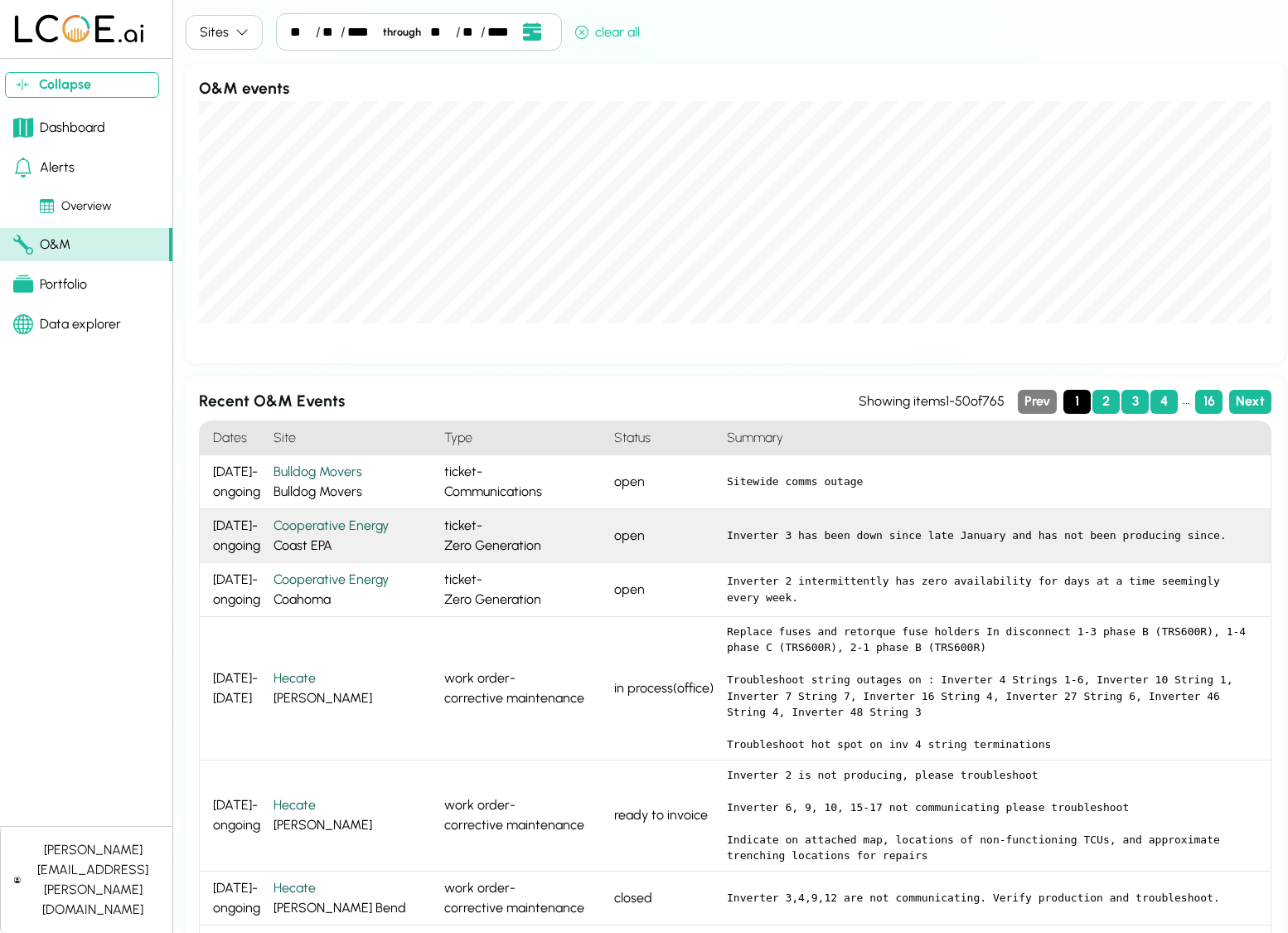
click at [334, 523] on div "Cooperative Energy" at bounding box center [353, 525] width 157 height 20
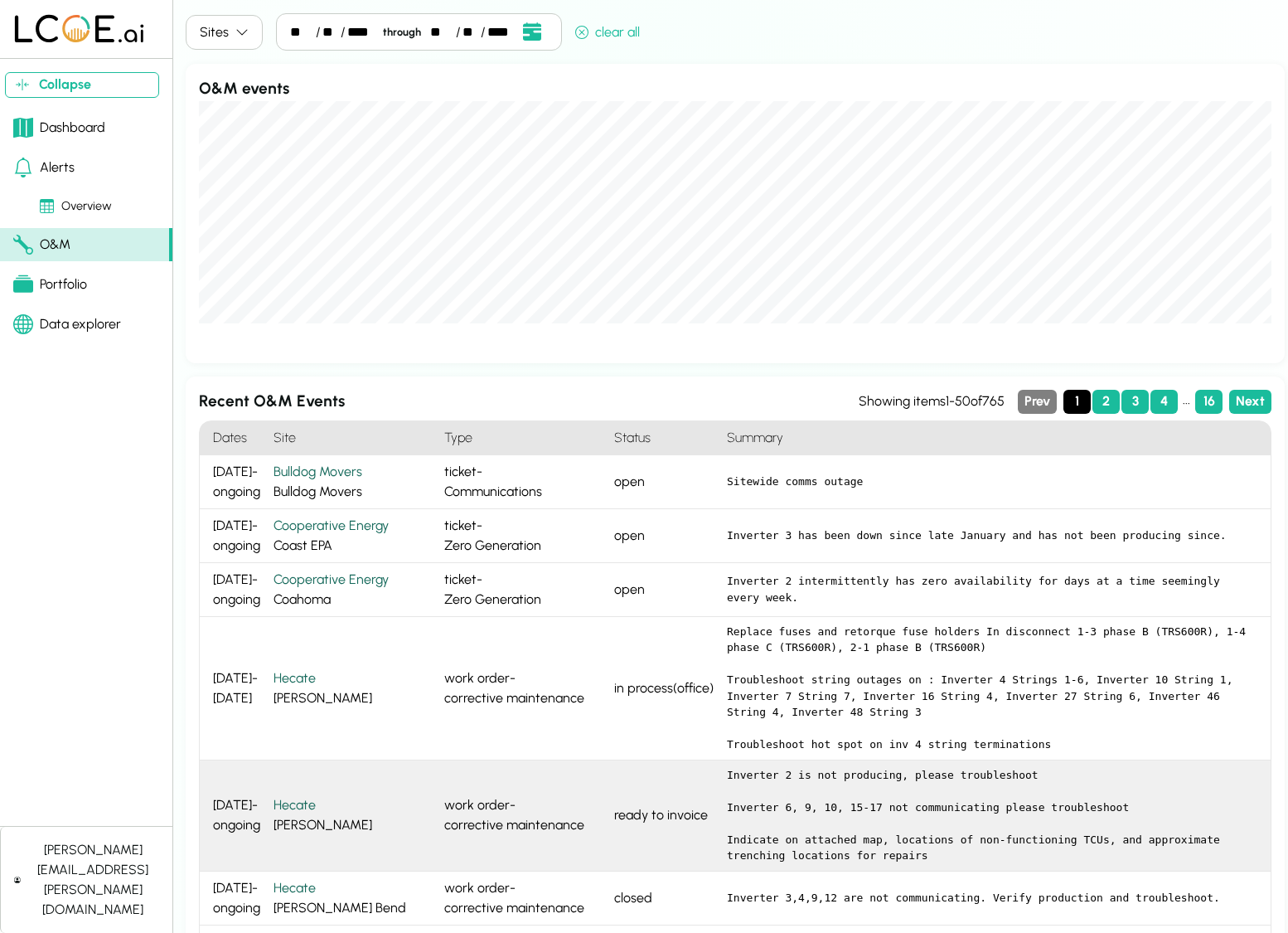
click at [470, 791] on div "work order - corrective maintenance" at bounding box center [522, 815] width 170 height 111
